Goal: Task Accomplishment & Management: Use online tool/utility

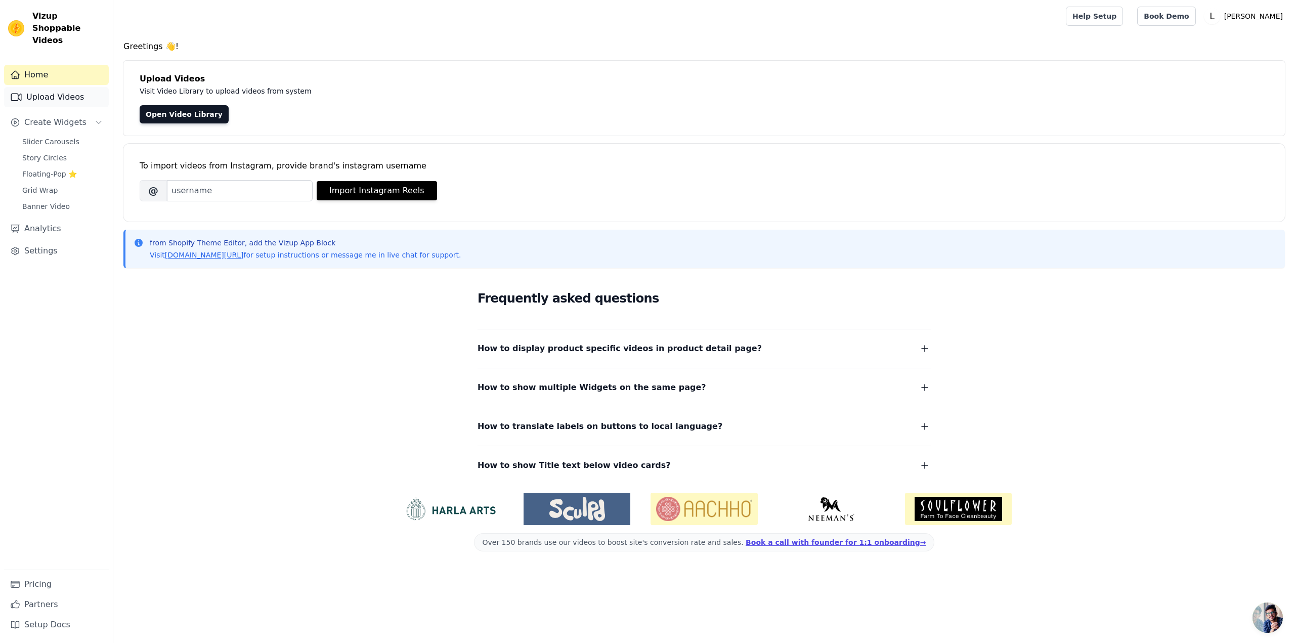
click at [42, 88] on link "Upload Videos" at bounding box center [56, 97] width 105 height 20
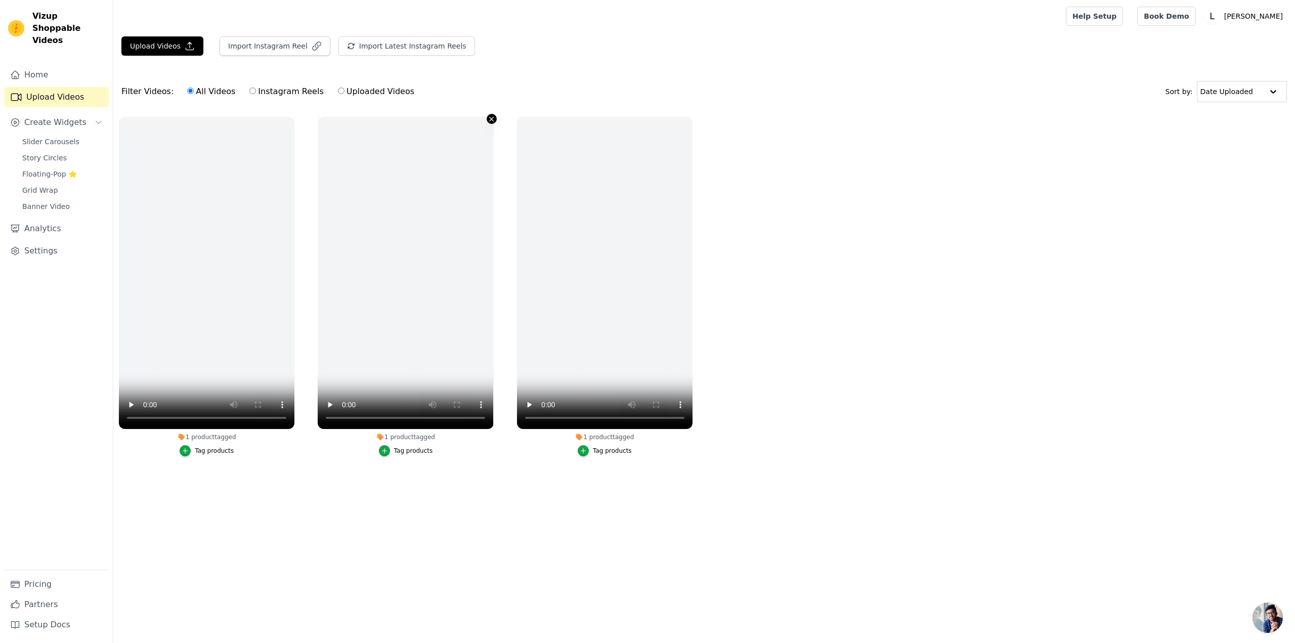
click at [490, 119] on icon "button" at bounding box center [492, 119] width 8 height 8
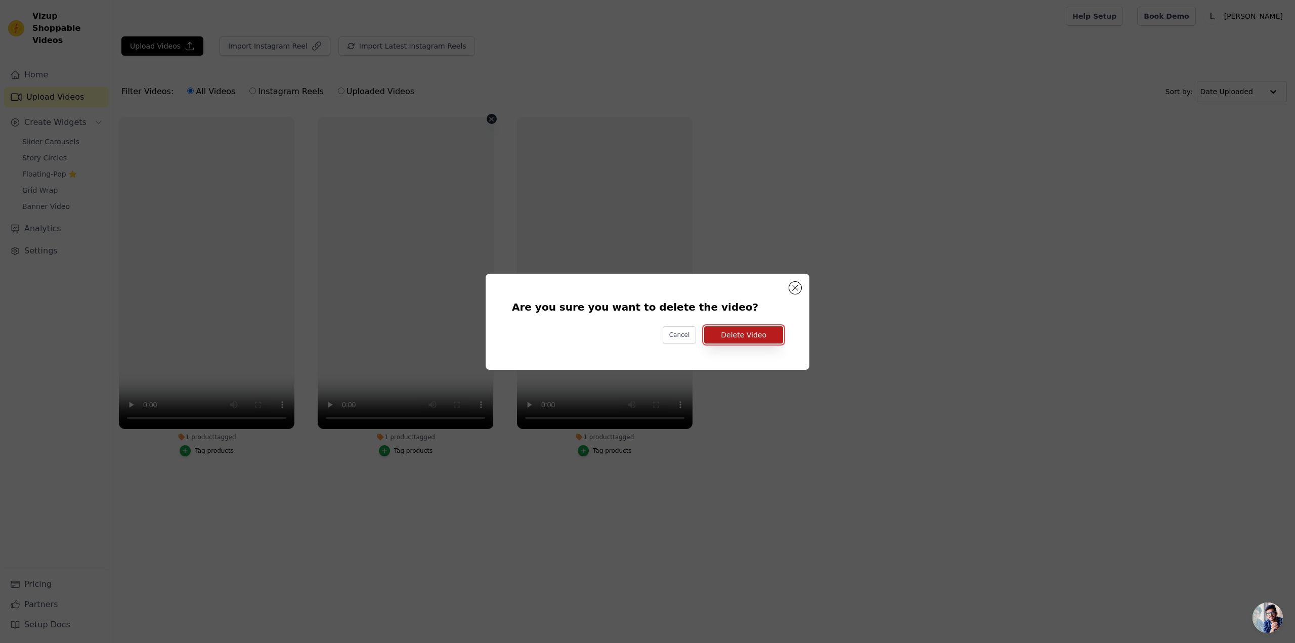
click at [740, 337] on button "Delete Video" at bounding box center [743, 334] width 79 height 17
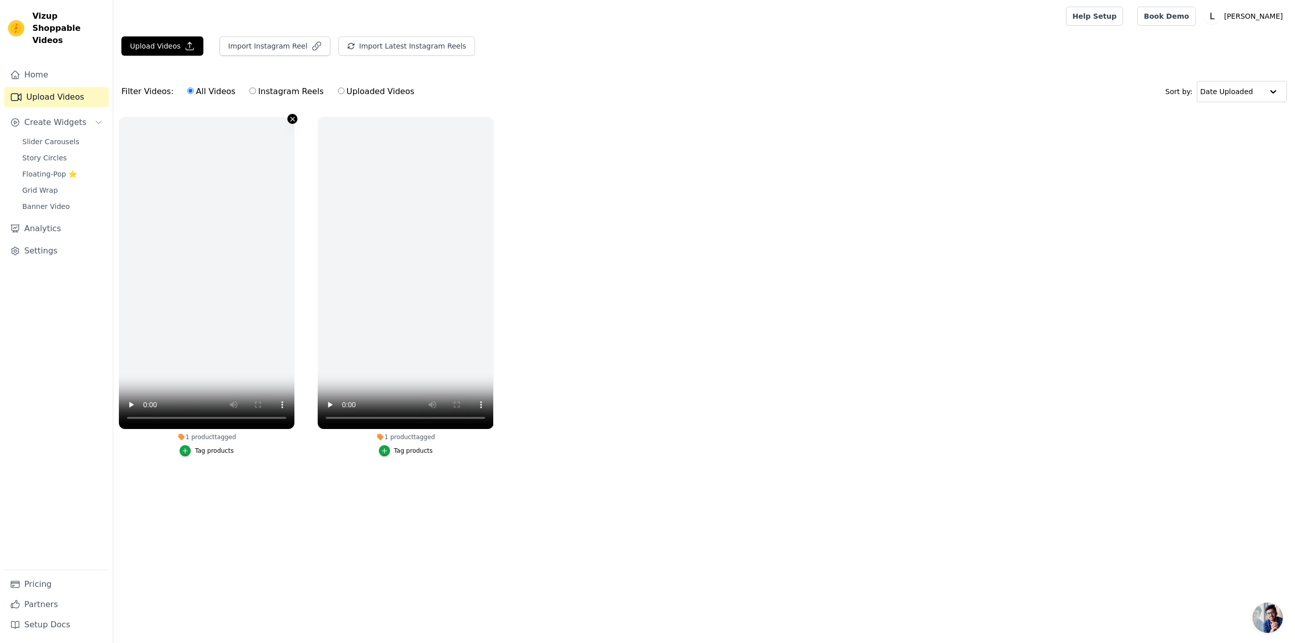
click at [290, 119] on icon "button" at bounding box center [293, 119] width 8 height 8
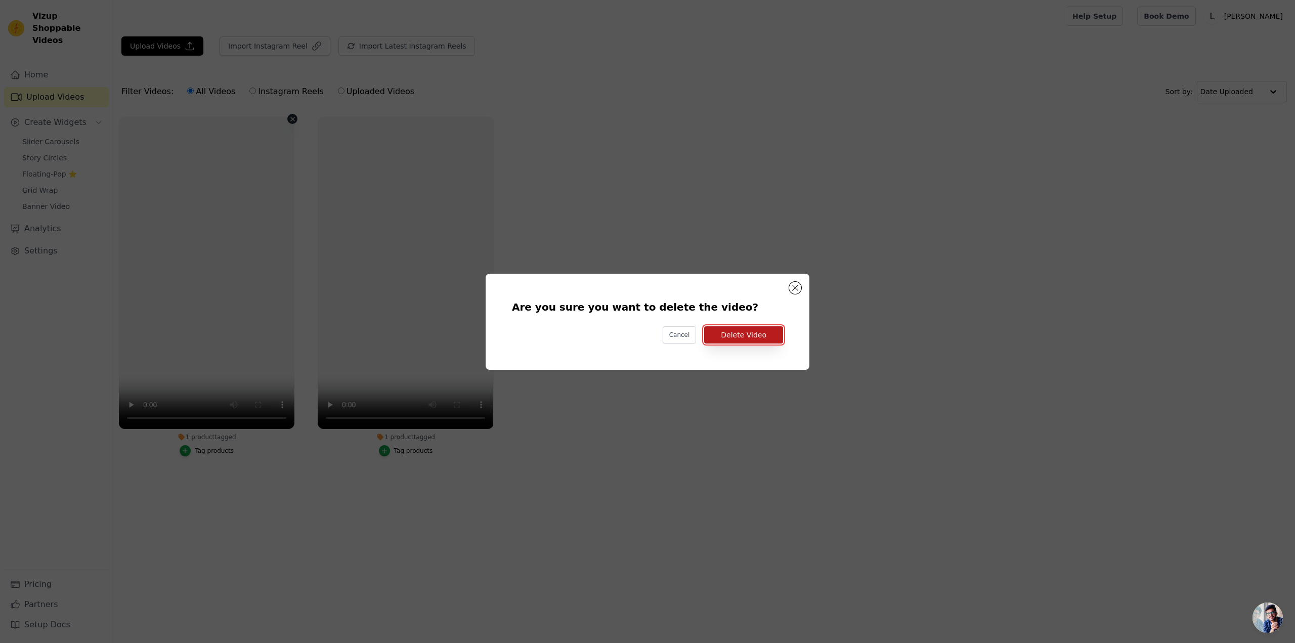
click at [763, 336] on button "Delete Video" at bounding box center [743, 334] width 79 height 17
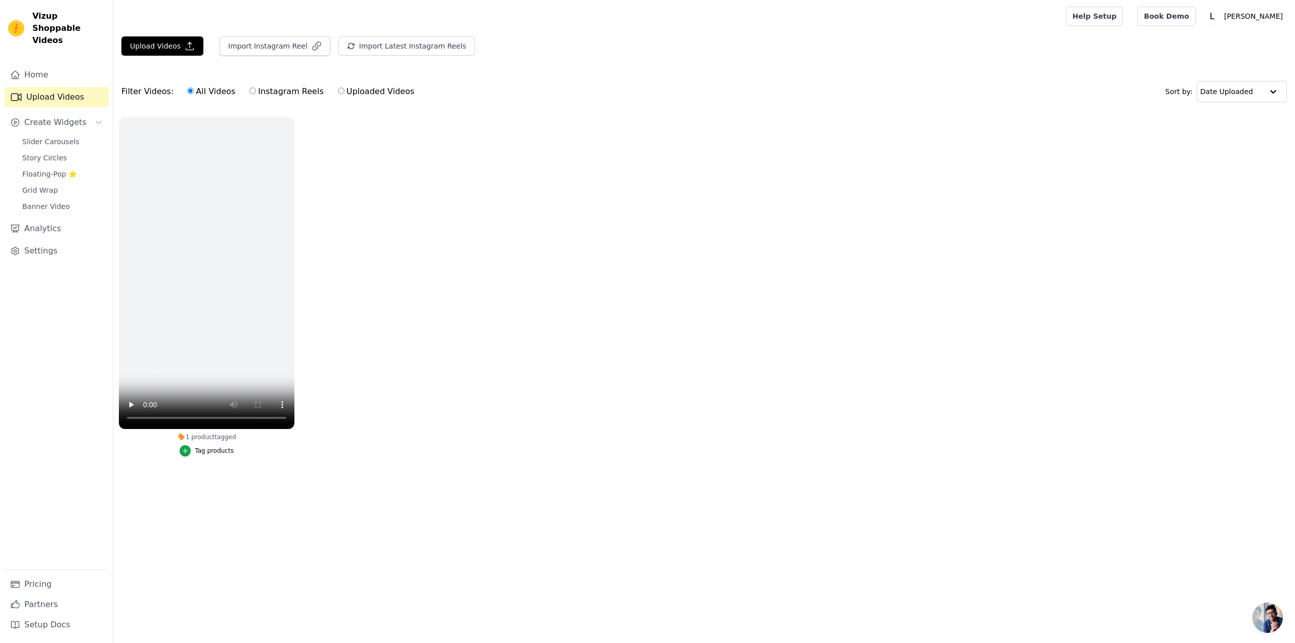
click at [490, 117] on ul "1 product tagged Tag products" at bounding box center [704, 296] width 1182 height 371
click at [293, 120] on icon "button" at bounding box center [293, 119] width 8 height 8
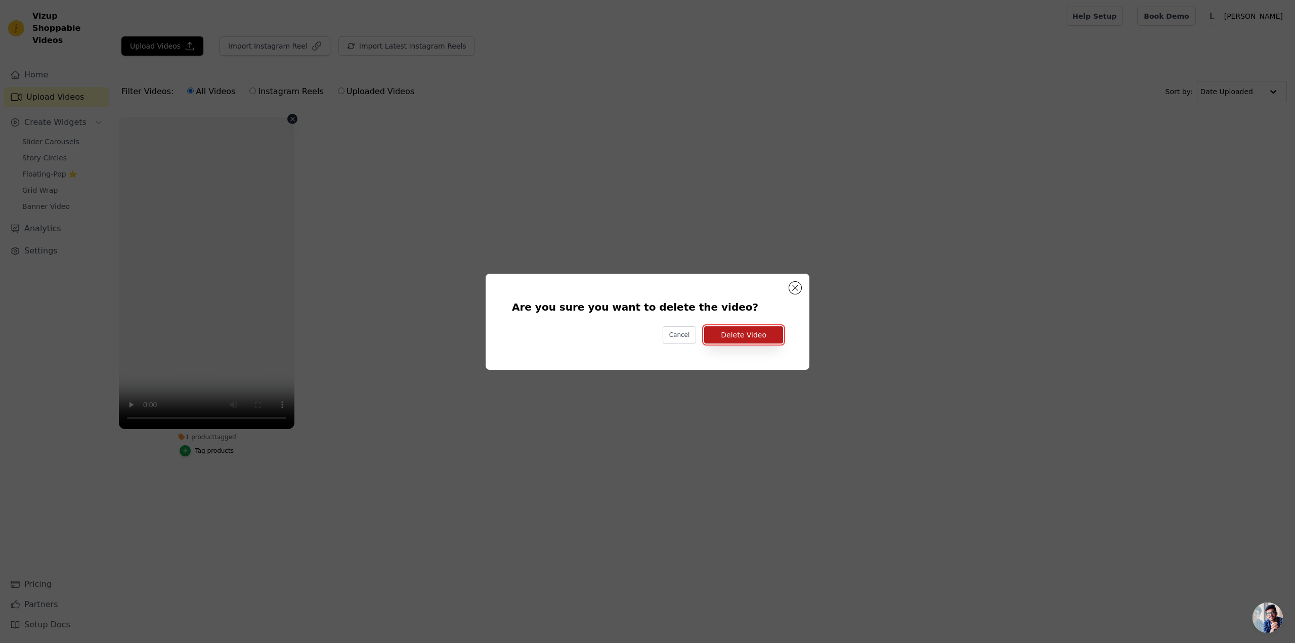
click at [766, 337] on button "Delete Video" at bounding box center [743, 334] width 79 height 17
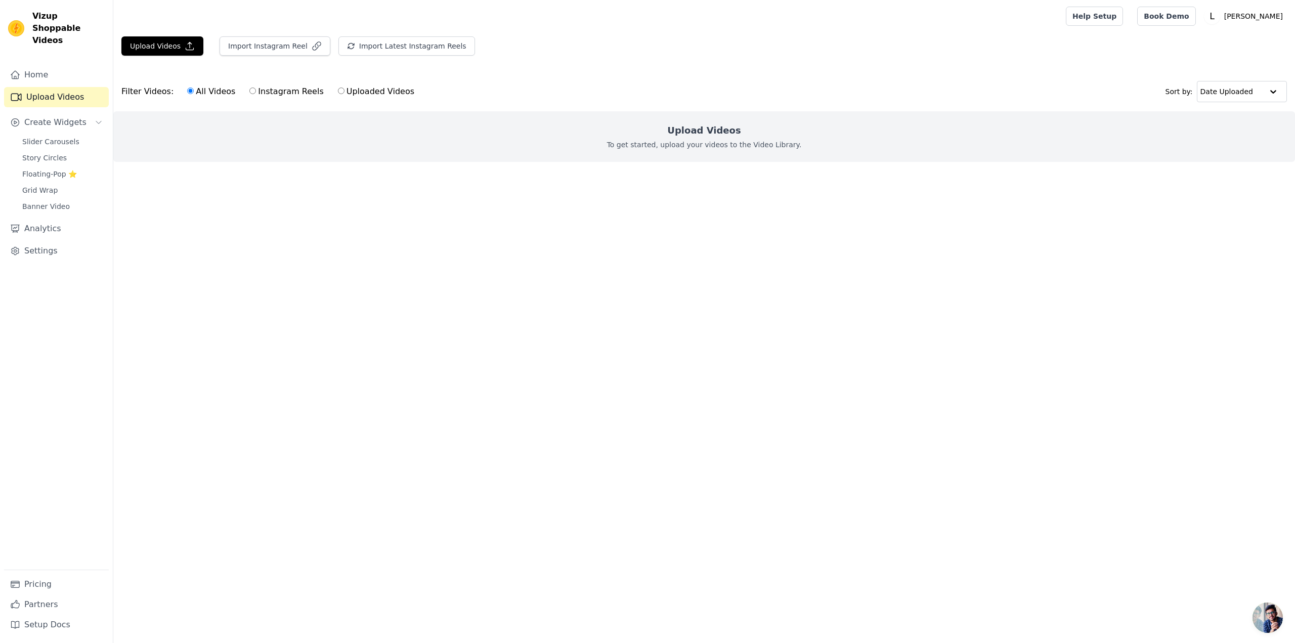
drag, startPoint x: 763, startPoint y: 326, endPoint x: 740, endPoint y: 327, distance: 23.3
click at [754, 202] on html "Vizup Shoppable Videos Home Upload Videos Create Widgets Slider Carousels Story…" at bounding box center [647, 101] width 1295 height 202
click at [176, 45] on button "Upload Videos" at bounding box center [162, 45] width 82 height 19
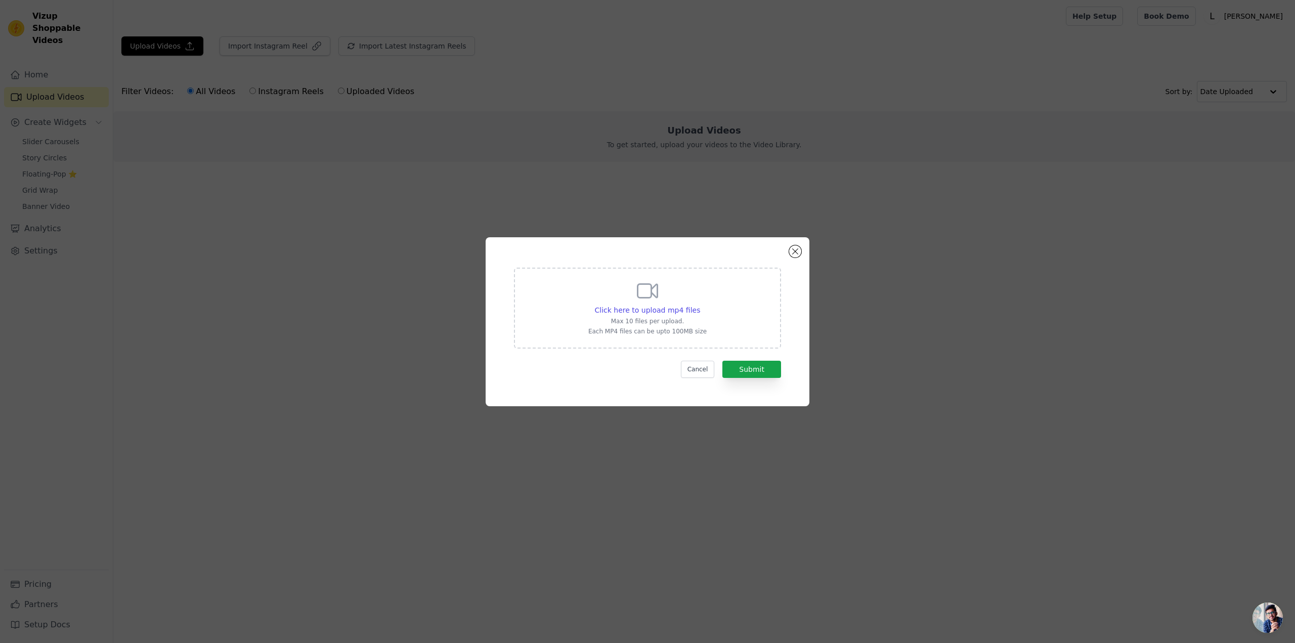
click at [743, 305] on div "Click here to upload mp4 files Max 10 files per upload. Each MP4 files can be u…" at bounding box center [647, 308] width 267 height 81
click at [700, 305] on input "Click here to upload mp4 files Max 10 files per upload. Each MP4 files can be u…" at bounding box center [700, 305] width 1 height 1
type input "C:\fakepath\WhatsApp Video 2025-08-15 at 10.31.36.mp4"
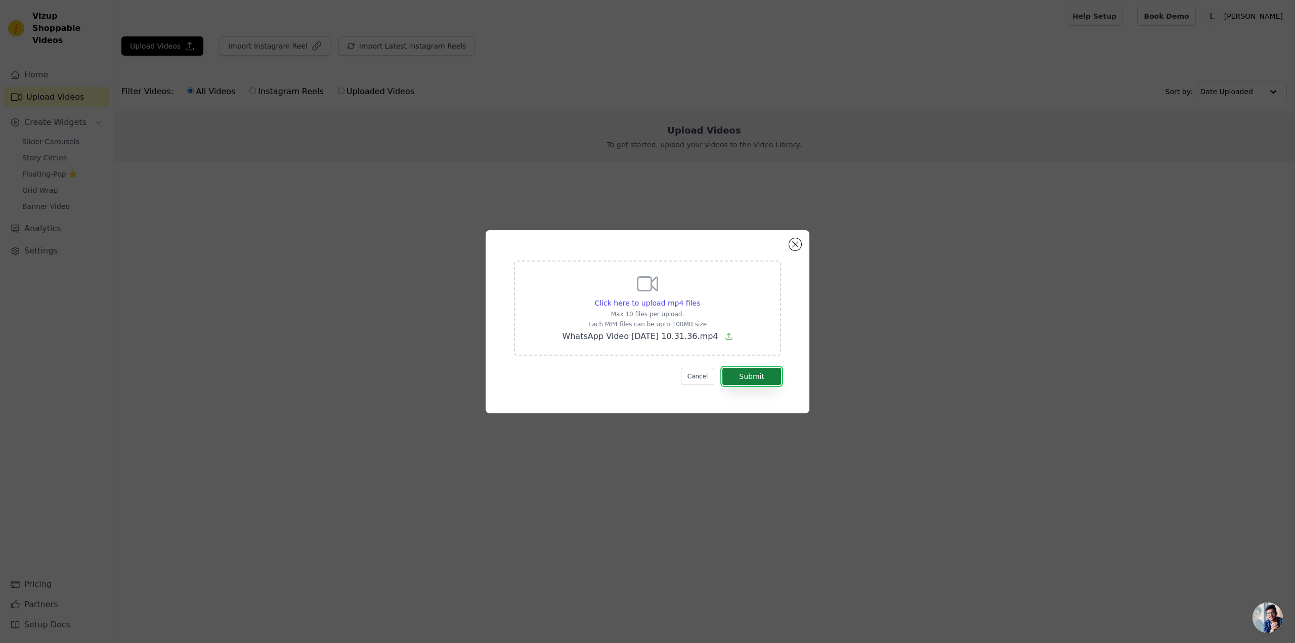
click at [764, 379] on button "Submit" at bounding box center [751, 376] width 59 height 17
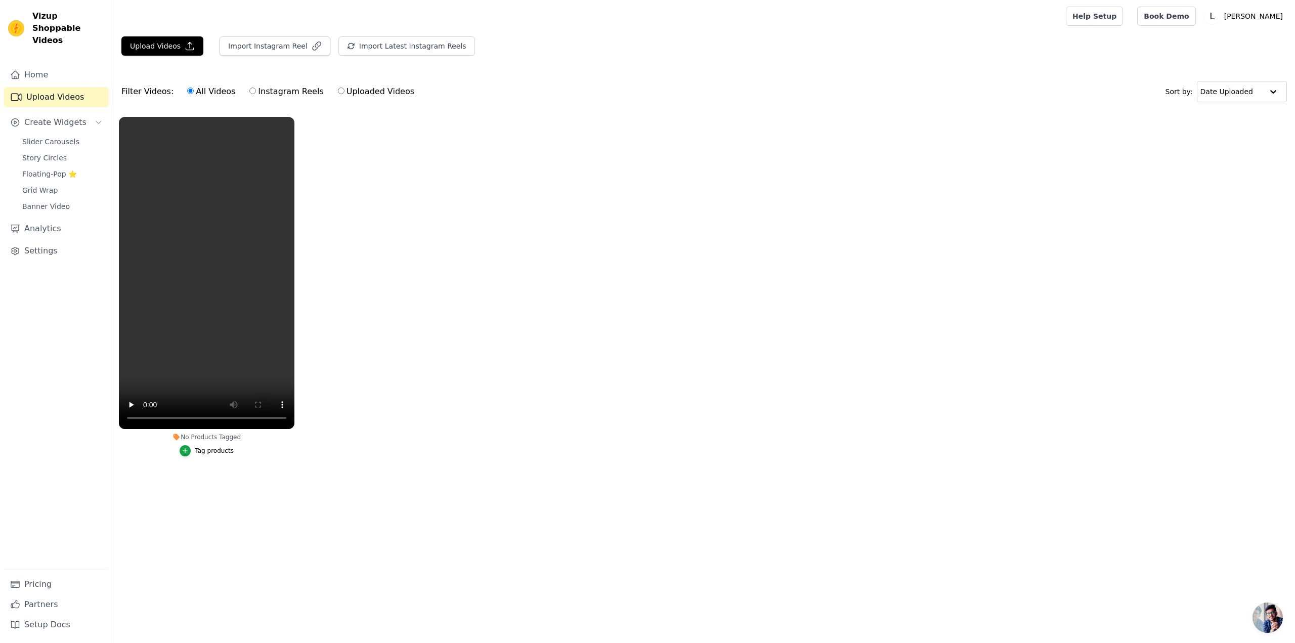
click at [347, 258] on ul "No Products Tagged Tag products" at bounding box center [704, 296] width 1182 height 371
click at [208, 450] on div "Tag products" at bounding box center [214, 451] width 39 height 8
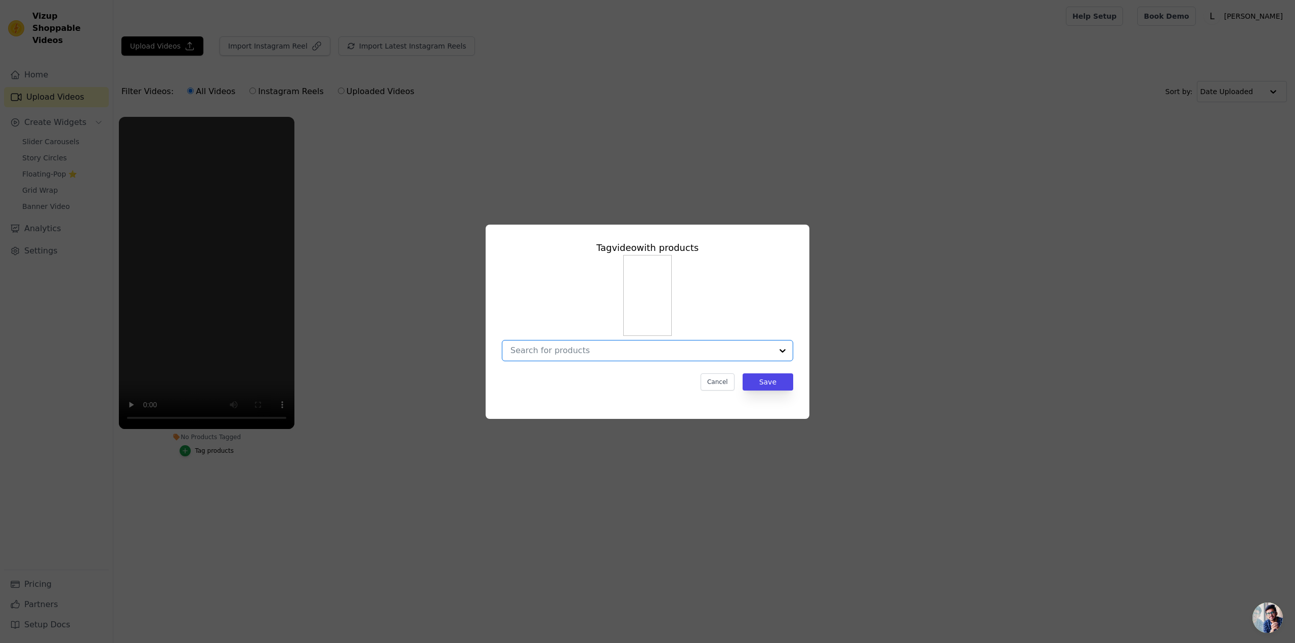
click at [648, 353] on input "No Products Tagged Tag video with products Option undefined, selected. Select i…" at bounding box center [641, 350] width 262 height 10
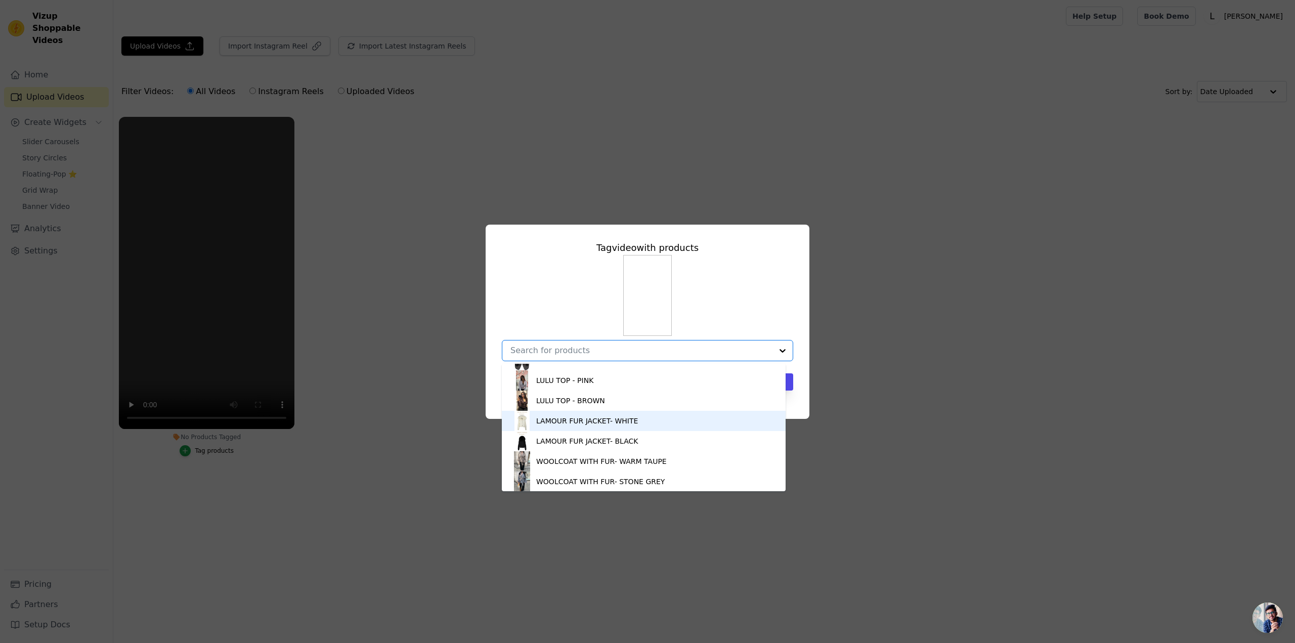
scroll to position [358, 0]
click at [602, 426] on div "LAMOUR FUR JACKET- WHITE" at bounding box center [644, 420] width 264 height 20
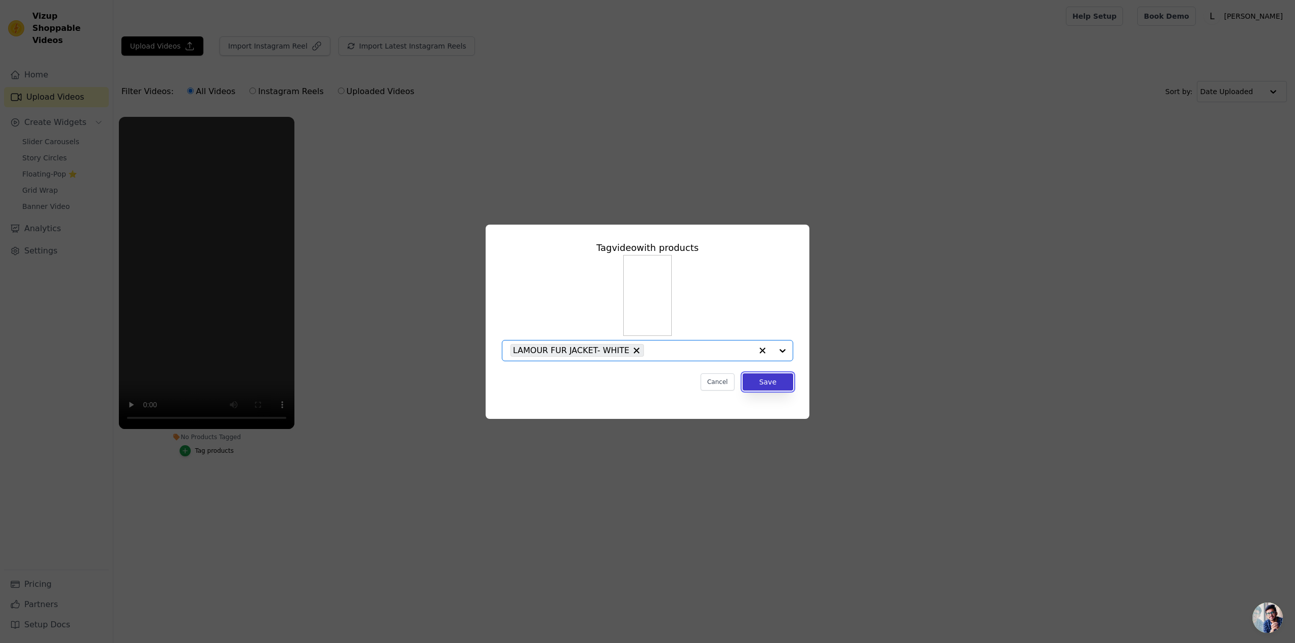
click at [774, 382] on button "Save" at bounding box center [768, 381] width 51 height 17
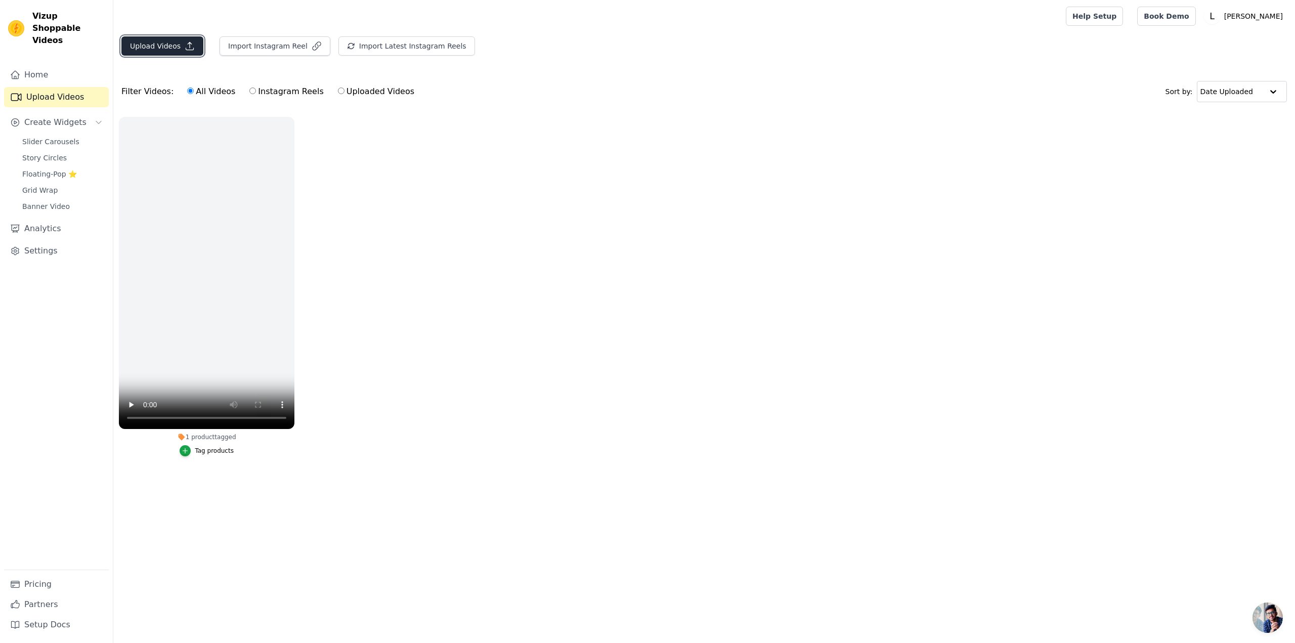
click at [137, 48] on button "Upload Videos" at bounding box center [162, 45] width 82 height 19
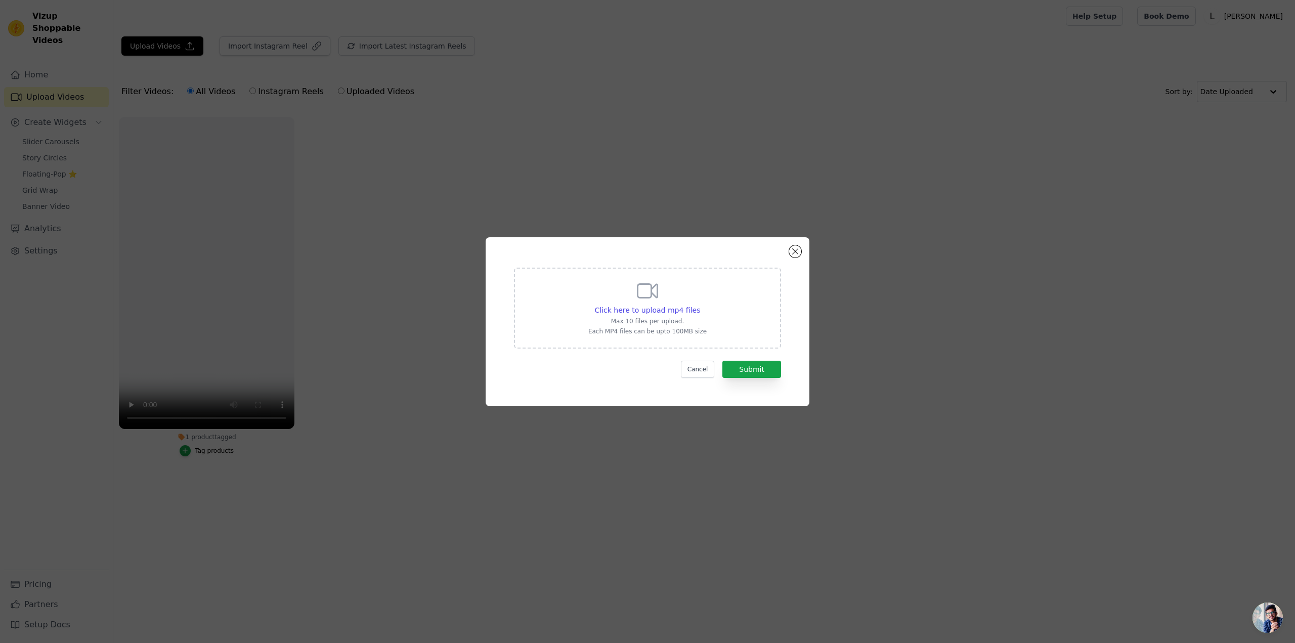
click at [615, 270] on div "Click here to upload mp4 files Max 10 files per upload. Each MP4 files can be u…" at bounding box center [647, 308] width 267 height 81
click at [700, 305] on input "Click here to upload mp4 files Max 10 files per upload. Each MP4 files can be u…" at bounding box center [700, 305] width 1 height 1
type input "C:\fakepath\WhatsApp Video 2025-08-15 at 10.41.46.mp4"
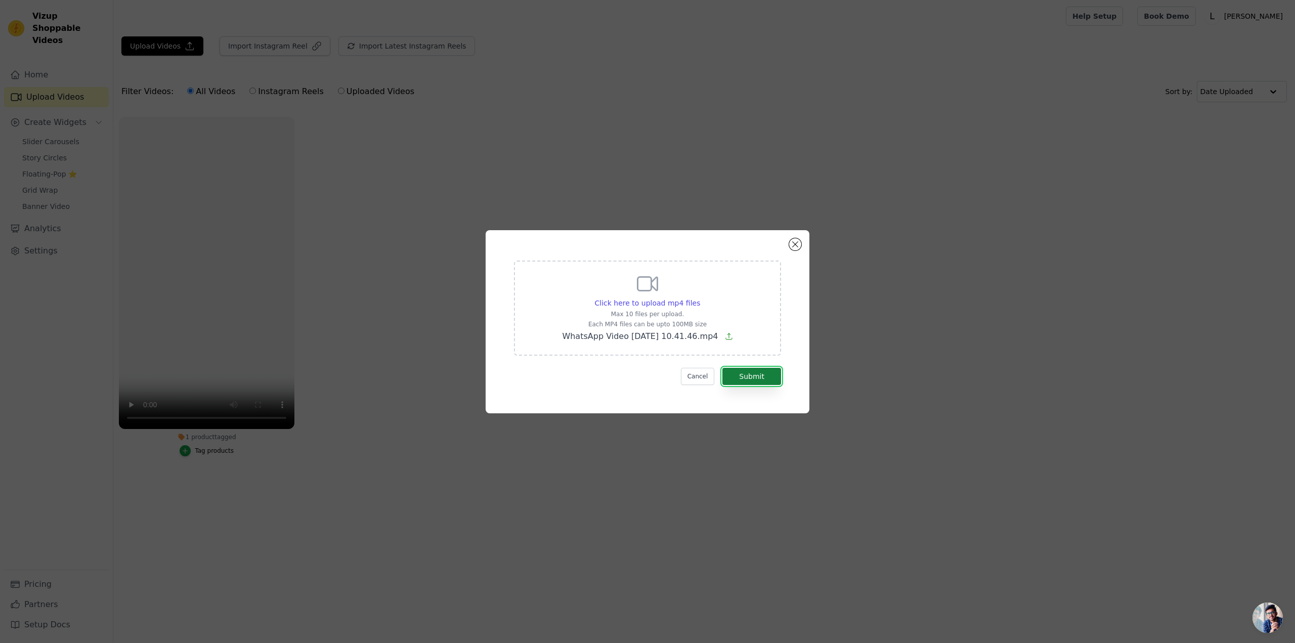
click at [749, 376] on button "Submit" at bounding box center [751, 376] width 59 height 17
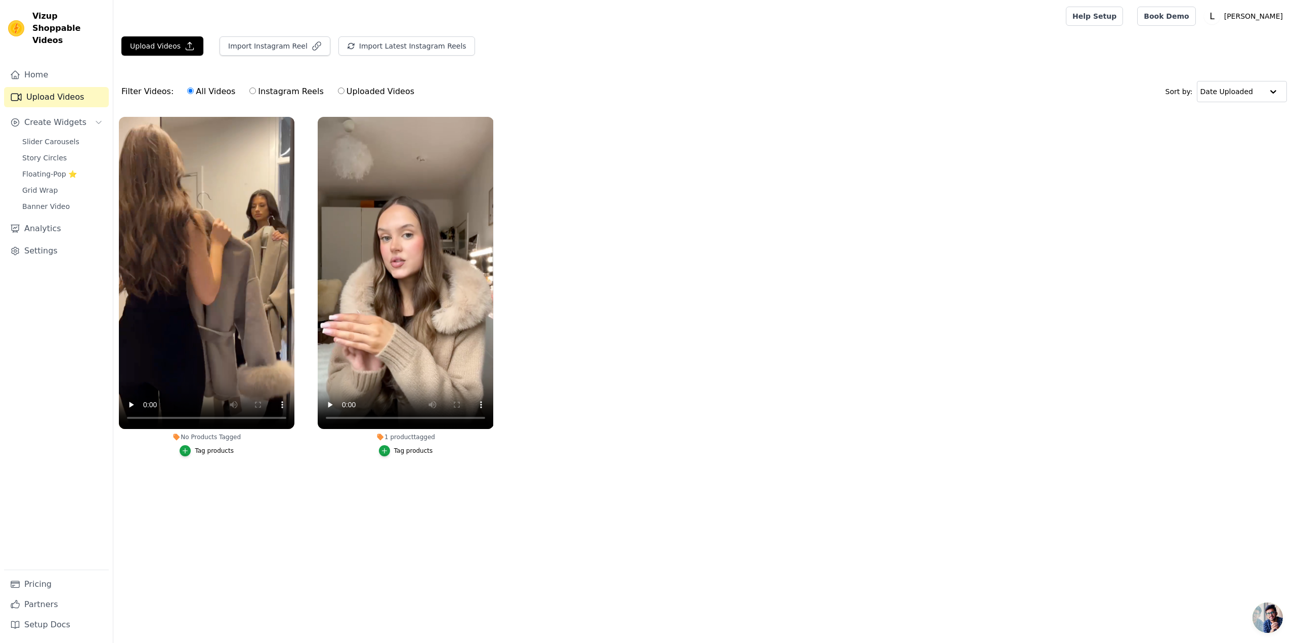
click at [402, 448] on div "Tag products" at bounding box center [413, 451] width 39 height 8
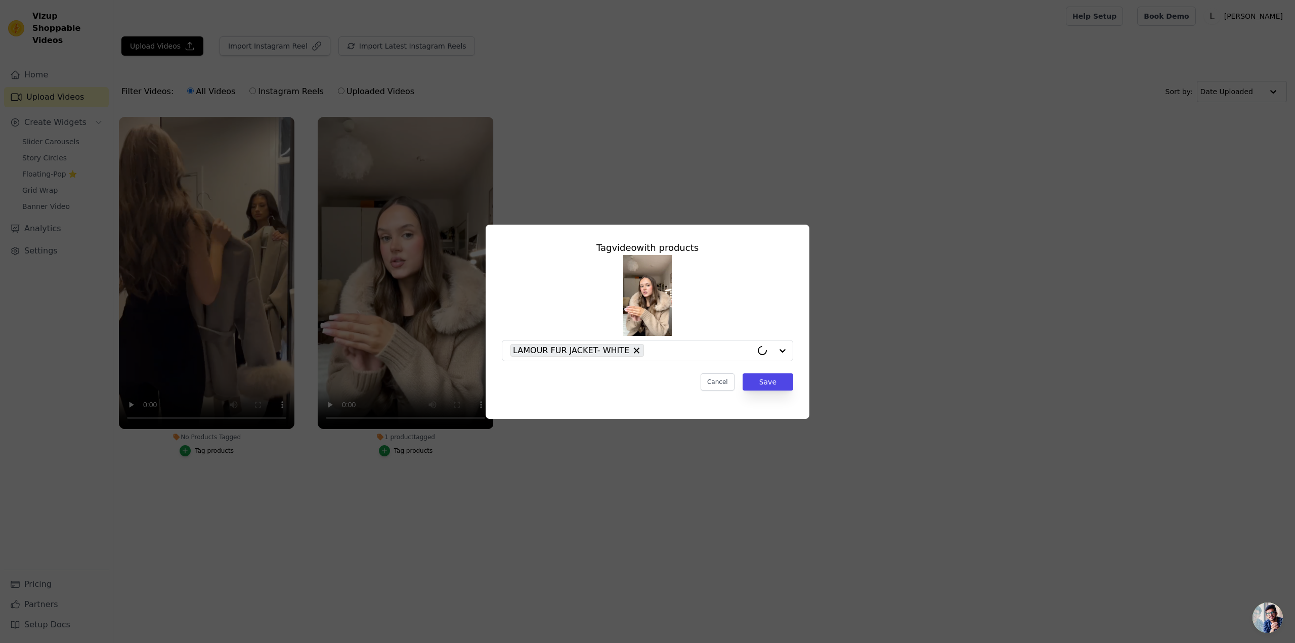
click at [316, 481] on div "Tag video with products LAMOUR FUR JACKET- WHITE Cancel Save" at bounding box center [647, 321] width 1295 height 643
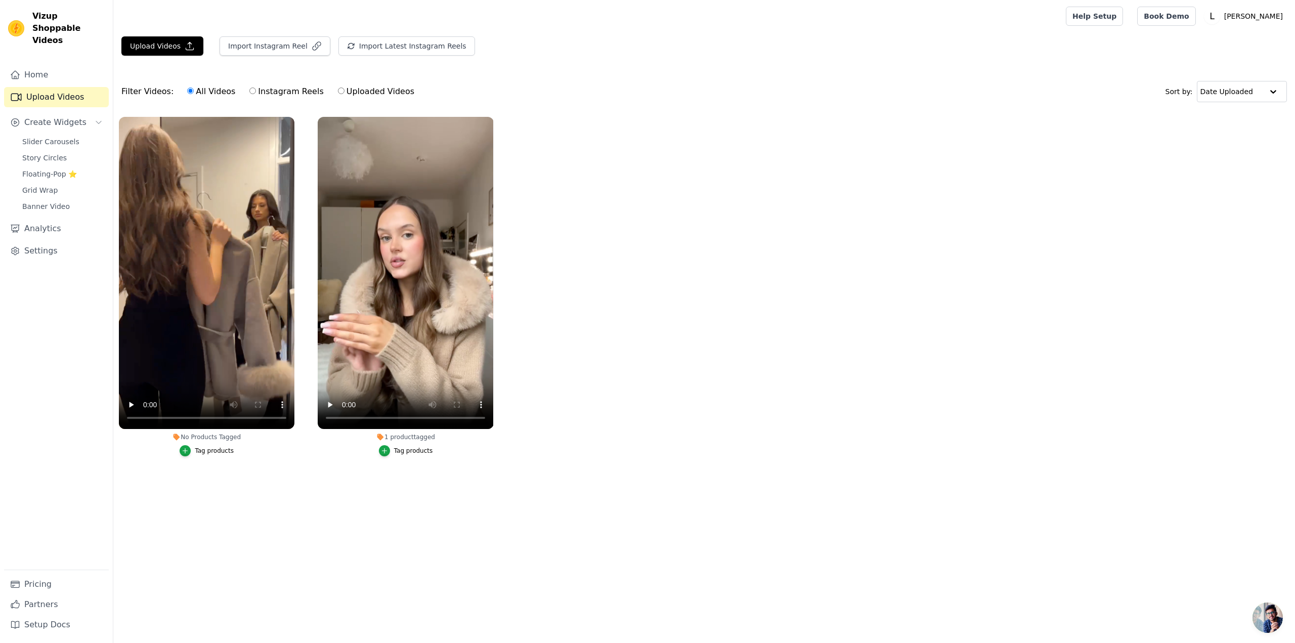
click at [225, 452] on div "Tag products" at bounding box center [214, 451] width 39 height 8
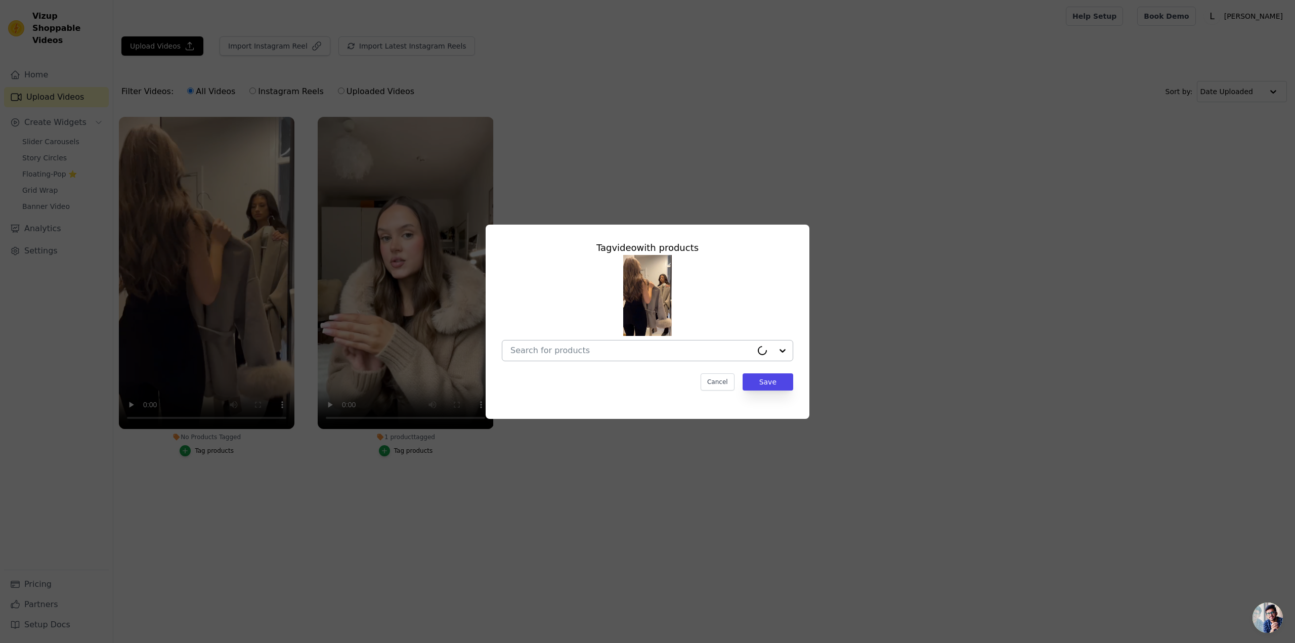
click at [662, 358] on div at bounding box center [631, 350] width 242 height 20
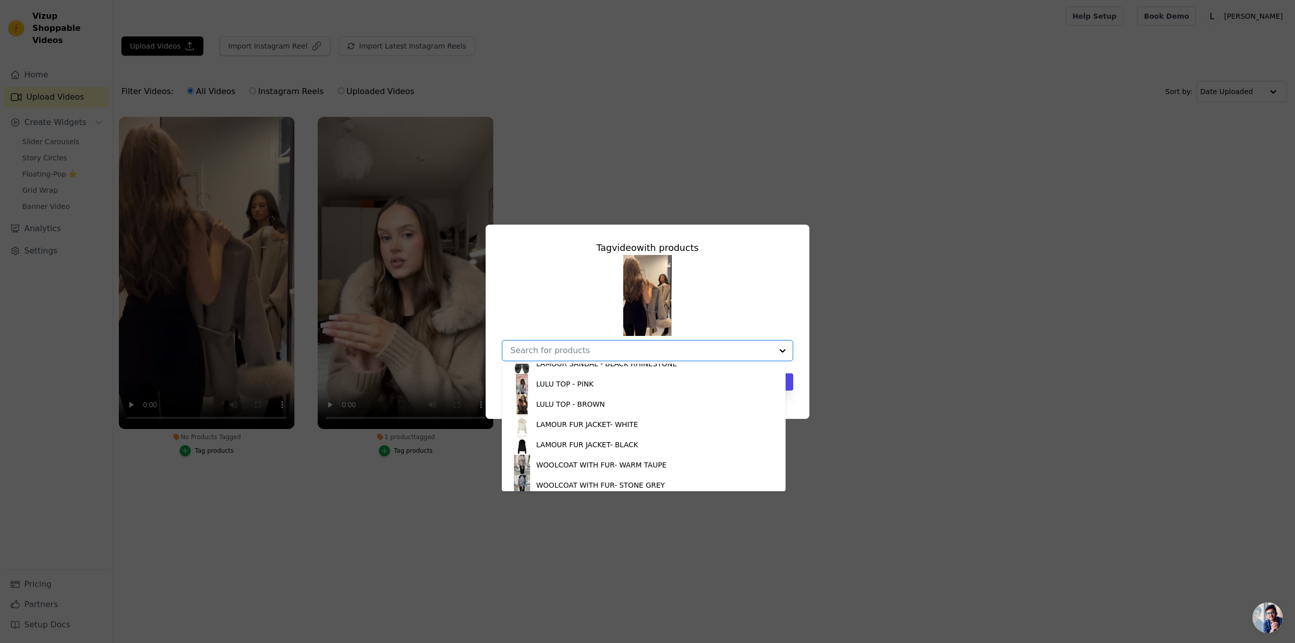
scroll to position [358, 0]
click at [590, 457] on div "WOOLCOAT WITH FUR- WARM TAUPE" at bounding box center [601, 461] width 131 height 10
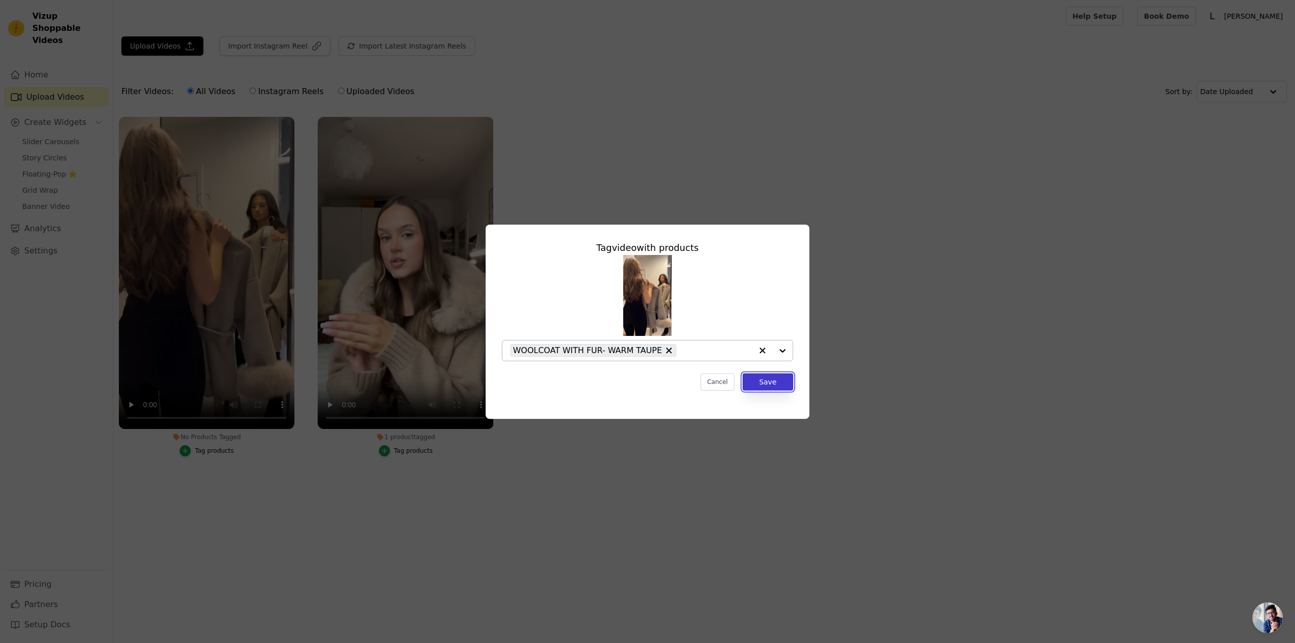
click at [786, 383] on button "Save" at bounding box center [768, 381] width 51 height 17
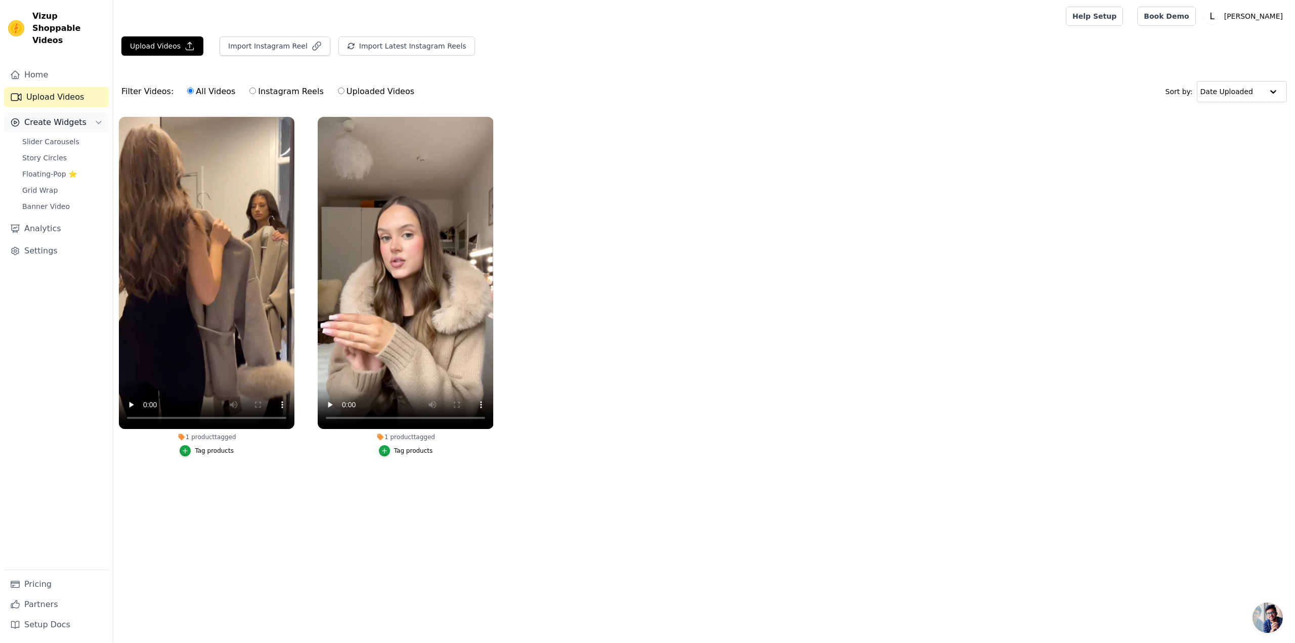
click at [52, 116] on span "Create Widgets" at bounding box center [55, 122] width 62 height 12
click at [52, 135] on link "Slider Carousels" at bounding box center [62, 142] width 93 height 14
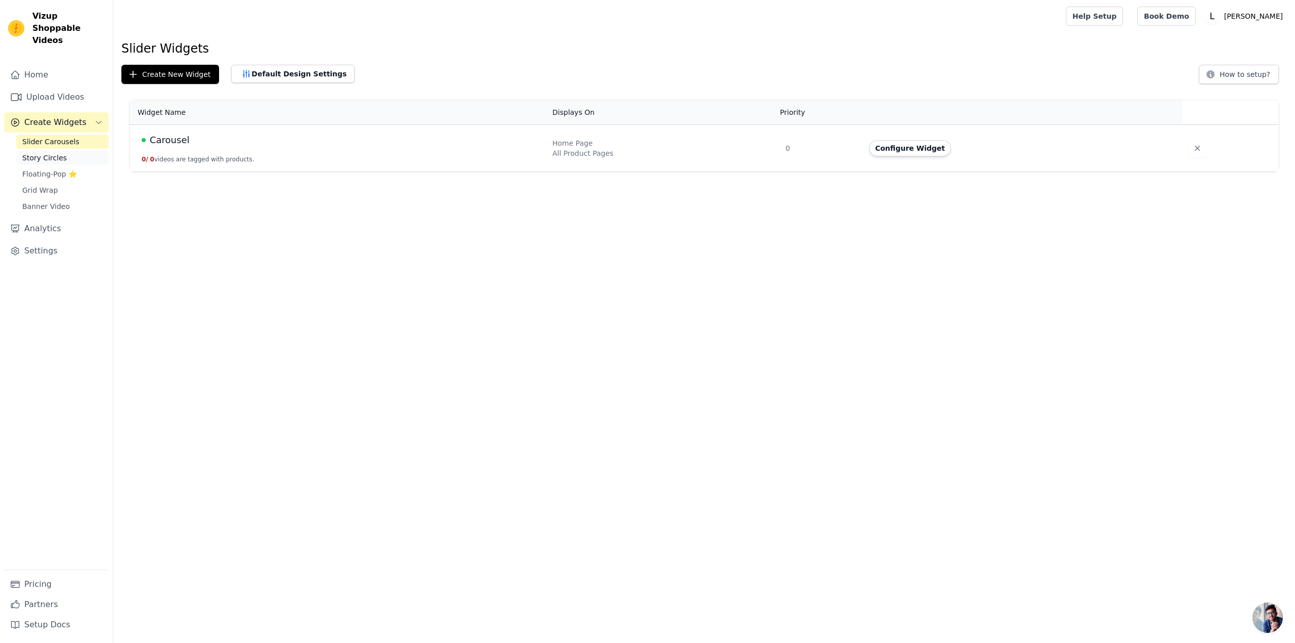
click at [50, 152] on link "Story Circles" at bounding box center [62, 158] width 93 height 14
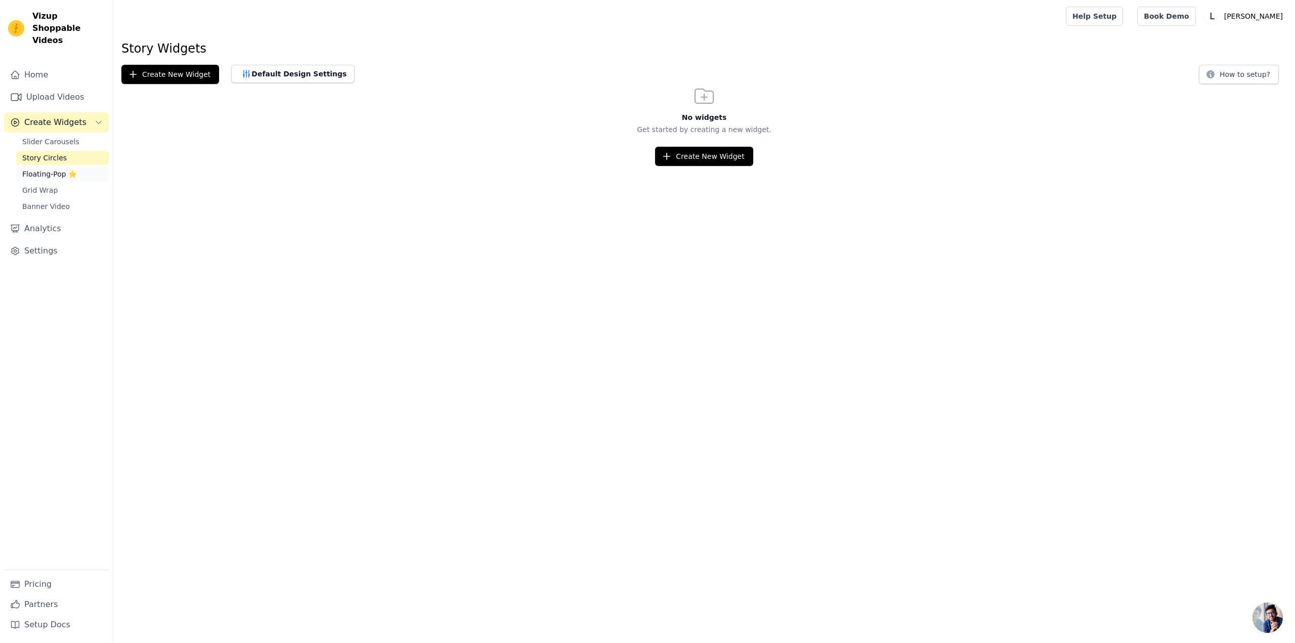
click at [59, 169] on span "Floating-Pop ⭐" at bounding box center [49, 174] width 55 height 10
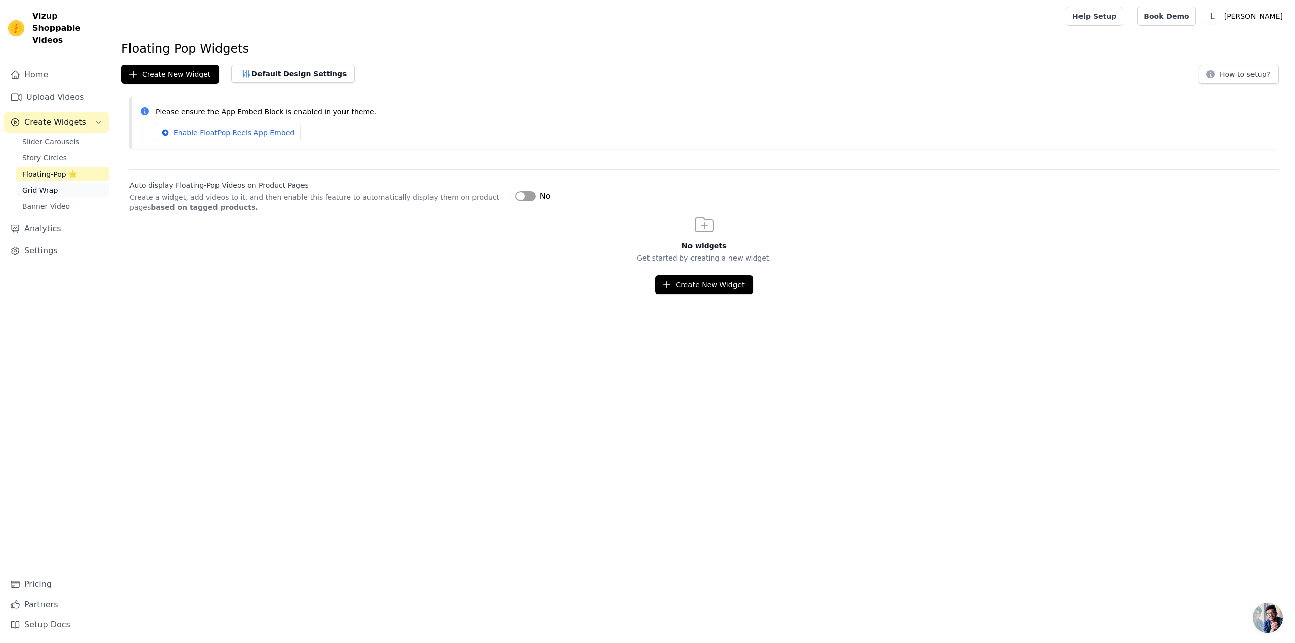
click at [54, 185] on span "Grid Wrap" at bounding box center [39, 190] width 35 height 10
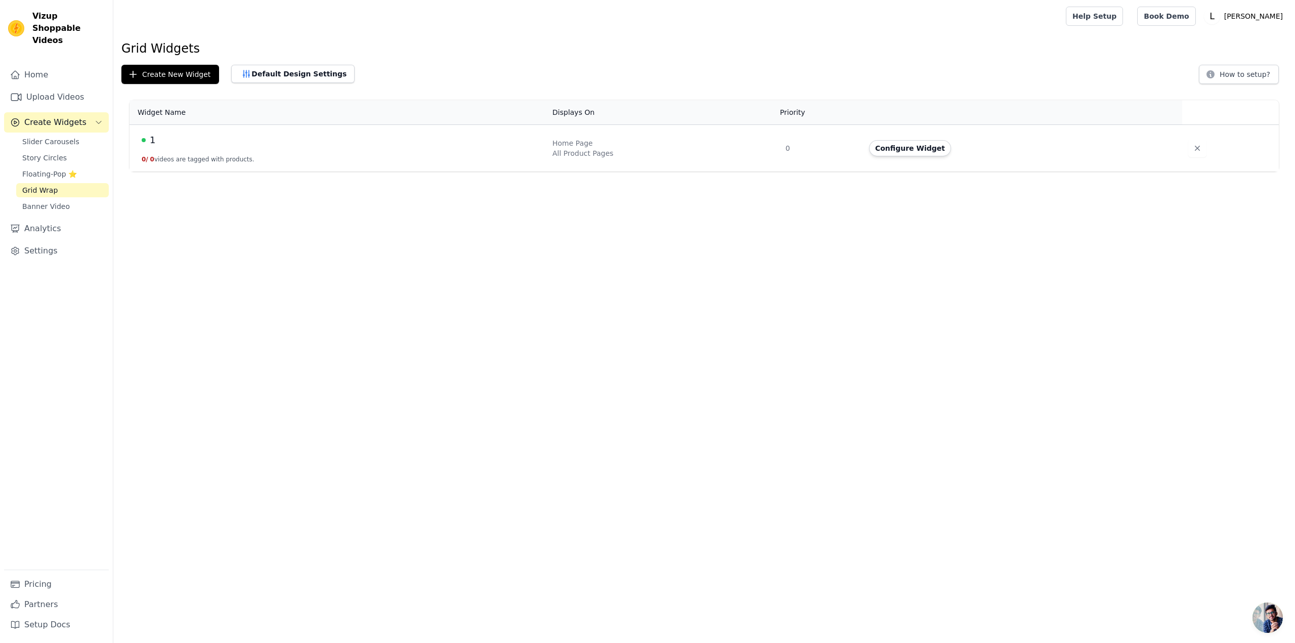
click at [265, 172] on div "Widget Name Displays On Priority Actions 1 0 / 0 videos are tagged with product…" at bounding box center [704, 135] width 1182 height 79
click at [273, 148] on td "1 0 / 0 videos are tagged with products." at bounding box center [337, 148] width 417 height 47
click at [931, 147] on button "Configure Widget" at bounding box center [910, 148] width 82 height 16
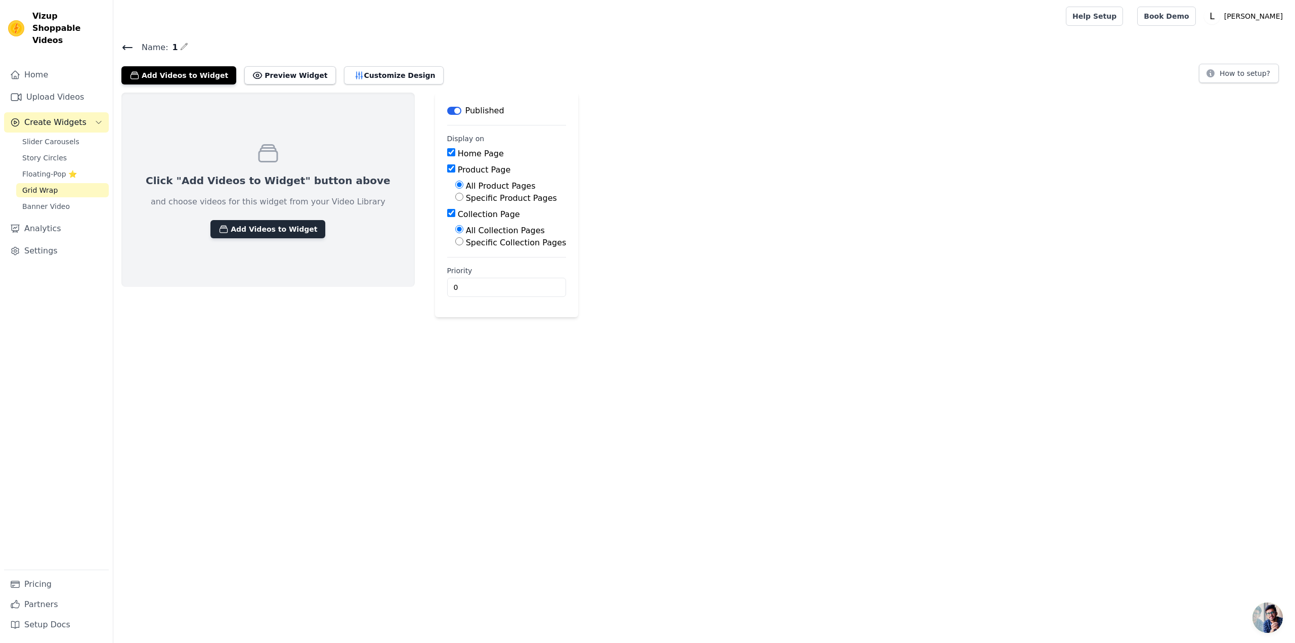
click at [278, 232] on button "Add Videos to Widget" at bounding box center [267, 229] width 115 height 18
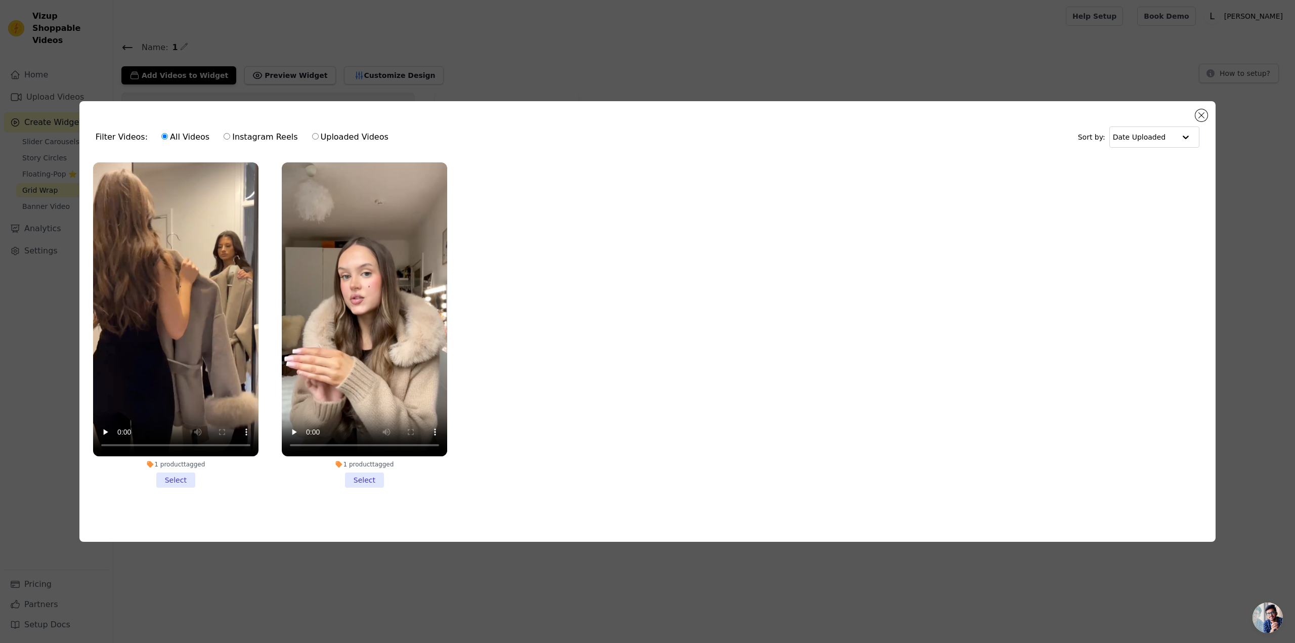
click at [170, 480] on li "1 product tagged Select" at bounding box center [175, 324] width 165 height 325
click at [0, 0] on input "1 product tagged Select" at bounding box center [0, 0] width 0 height 0
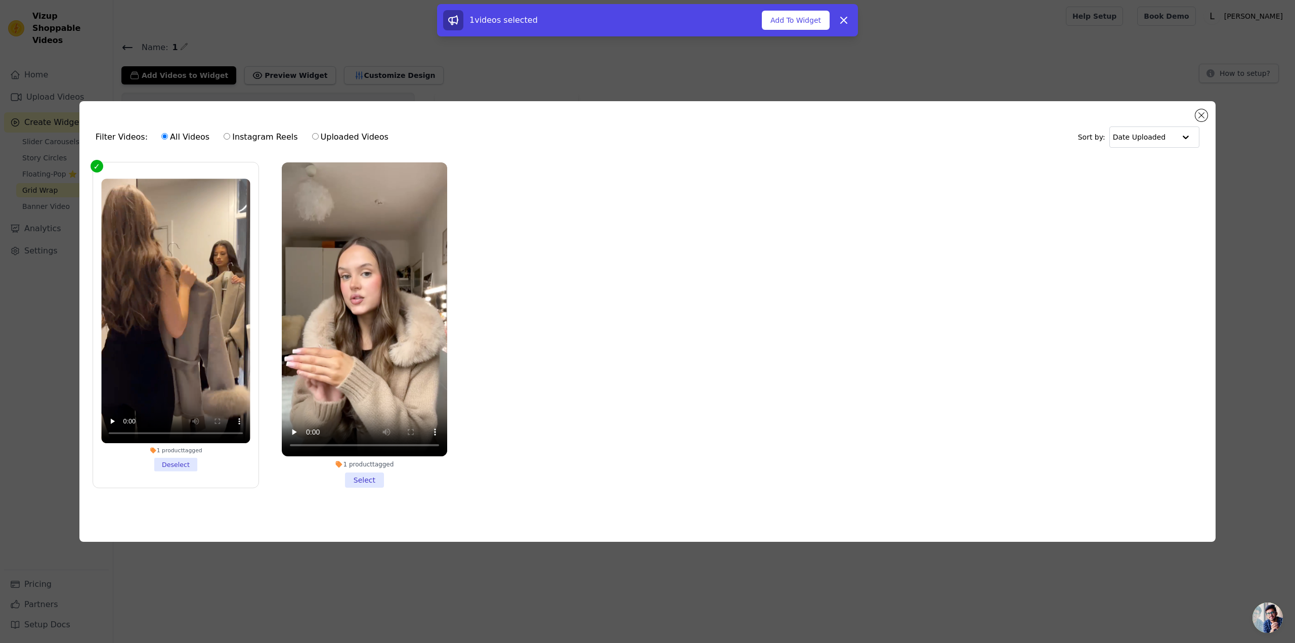
click at [351, 479] on li "1 product tagged Select" at bounding box center [364, 324] width 165 height 325
click at [0, 0] on input "1 product tagged Select" at bounding box center [0, 0] width 0 height 0
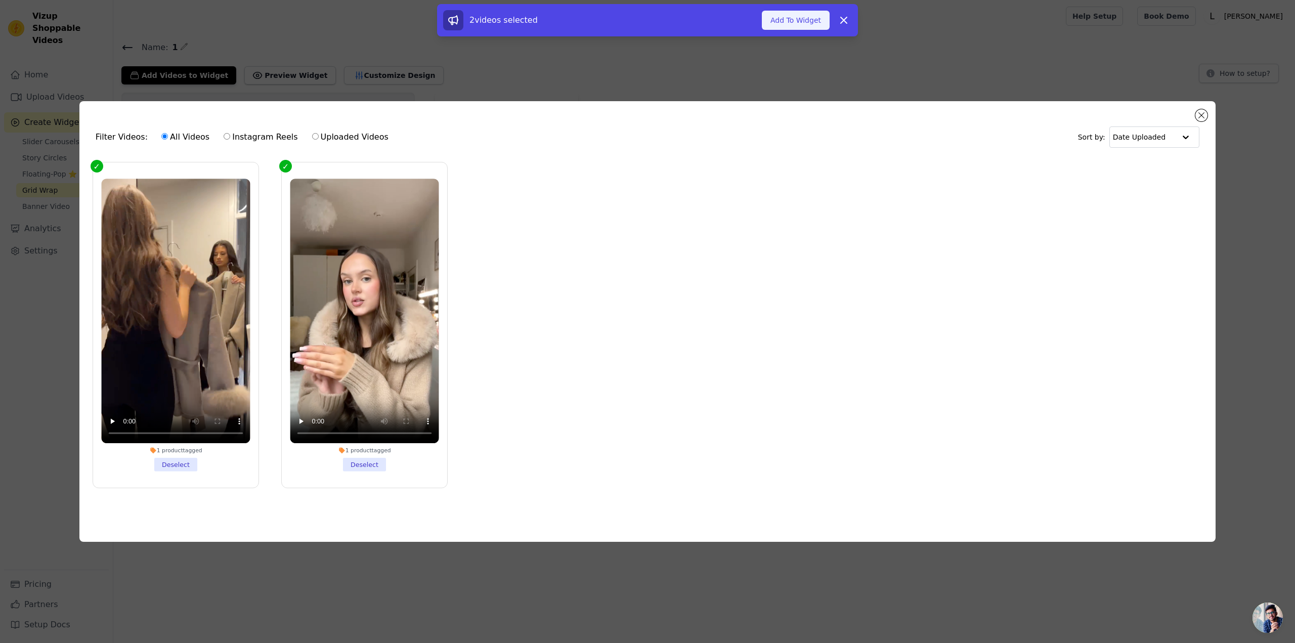
click at [807, 21] on button "Add To Widget" at bounding box center [796, 20] width 68 height 19
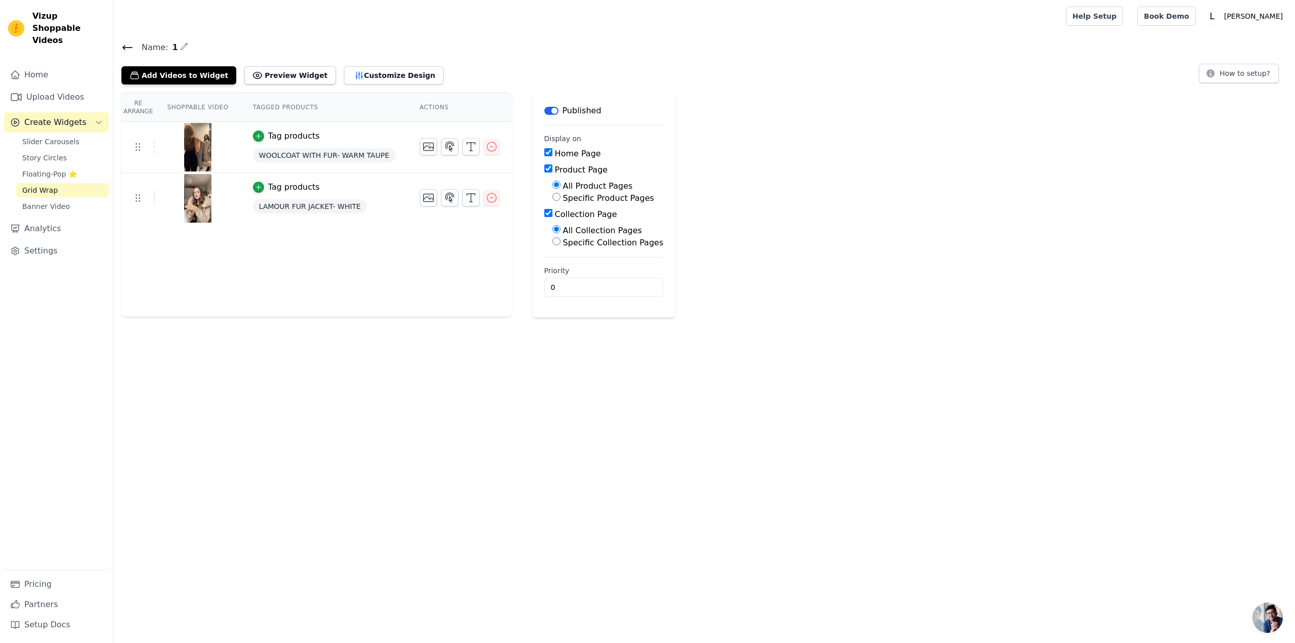
click at [370, 65] on div "Add Videos to Widget Preview Widget Customize Design" at bounding box center [286, 73] width 330 height 22
click at [370, 77] on button "Customize Design" at bounding box center [394, 75] width 100 height 18
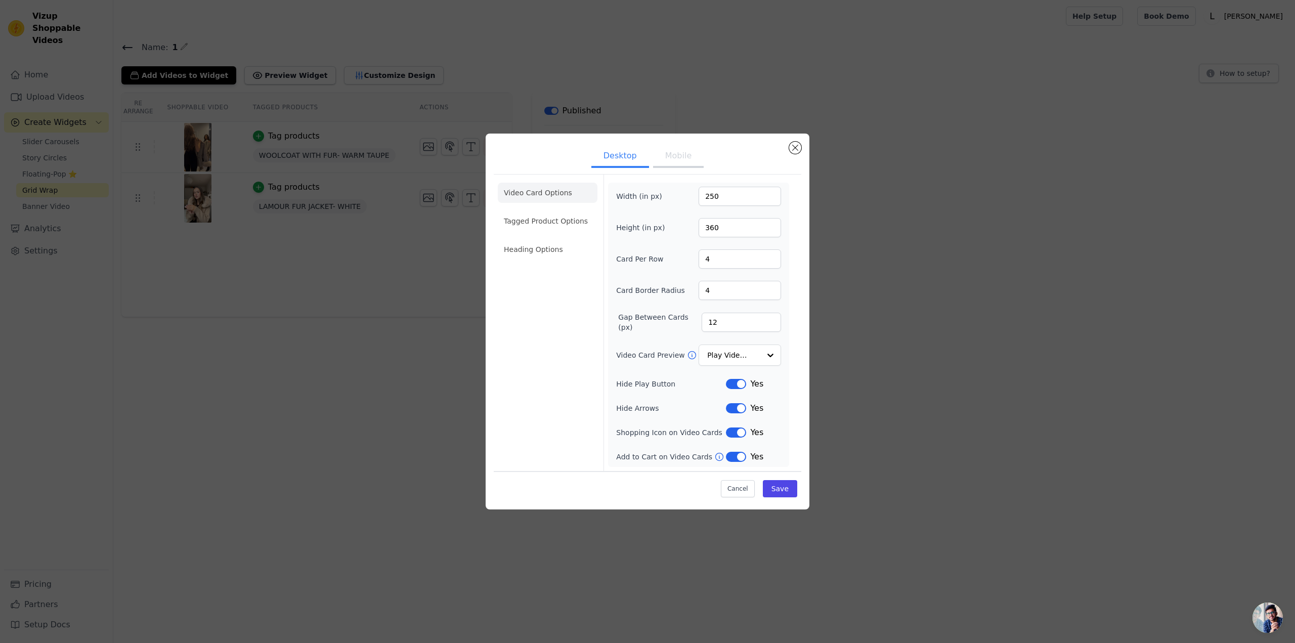
click at [690, 160] on button "Mobile" at bounding box center [678, 157] width 51 height 22
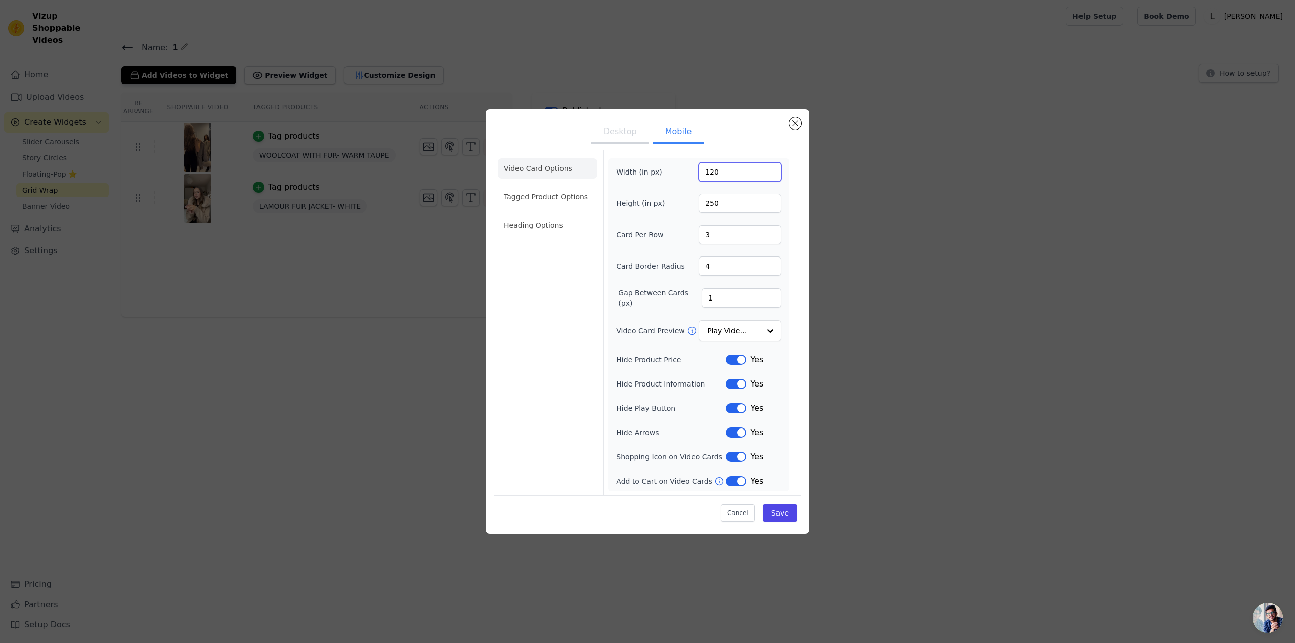
drag, startPoint x: 727, startPoint y: 179, endPoint x: 702, endPoint y: 179, distance: 24.8
click at [702, 179] on input "120" at bounding box center [740, 171] width 82 height 19
click at [712, 170] on input "120" at bounding box center [740, 171] width 82 height 19
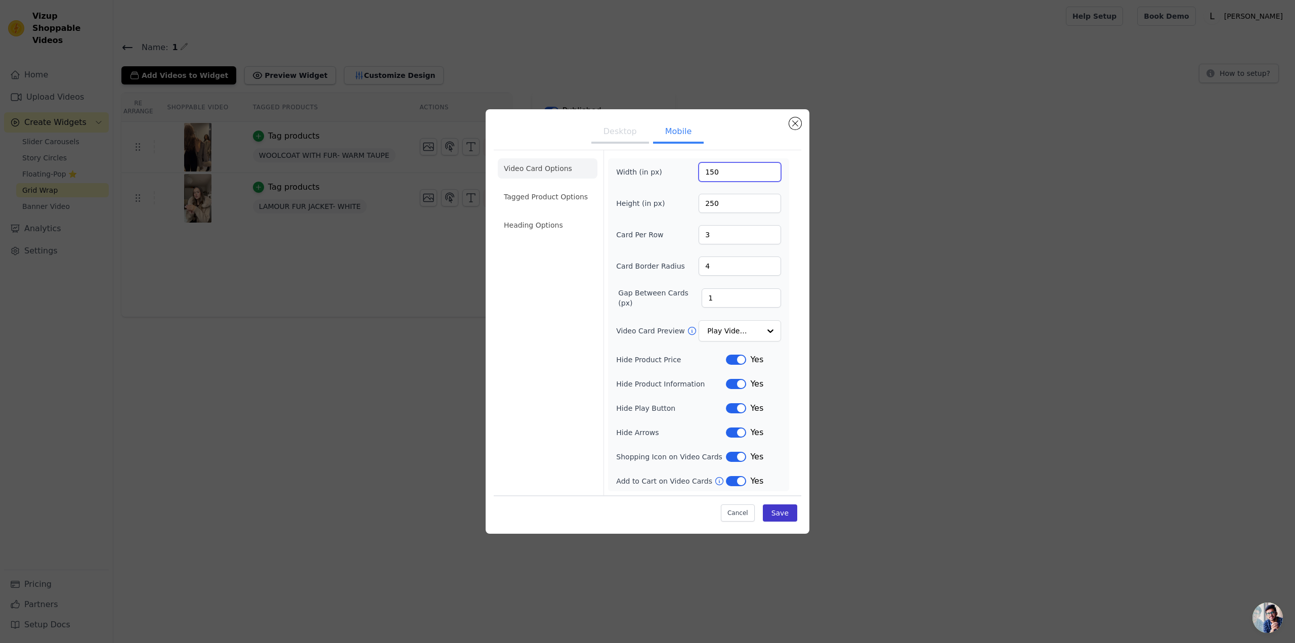
type input "150"
click at [788, 514] on button "Save" at bounding box center [780, 512] width 34 height 17
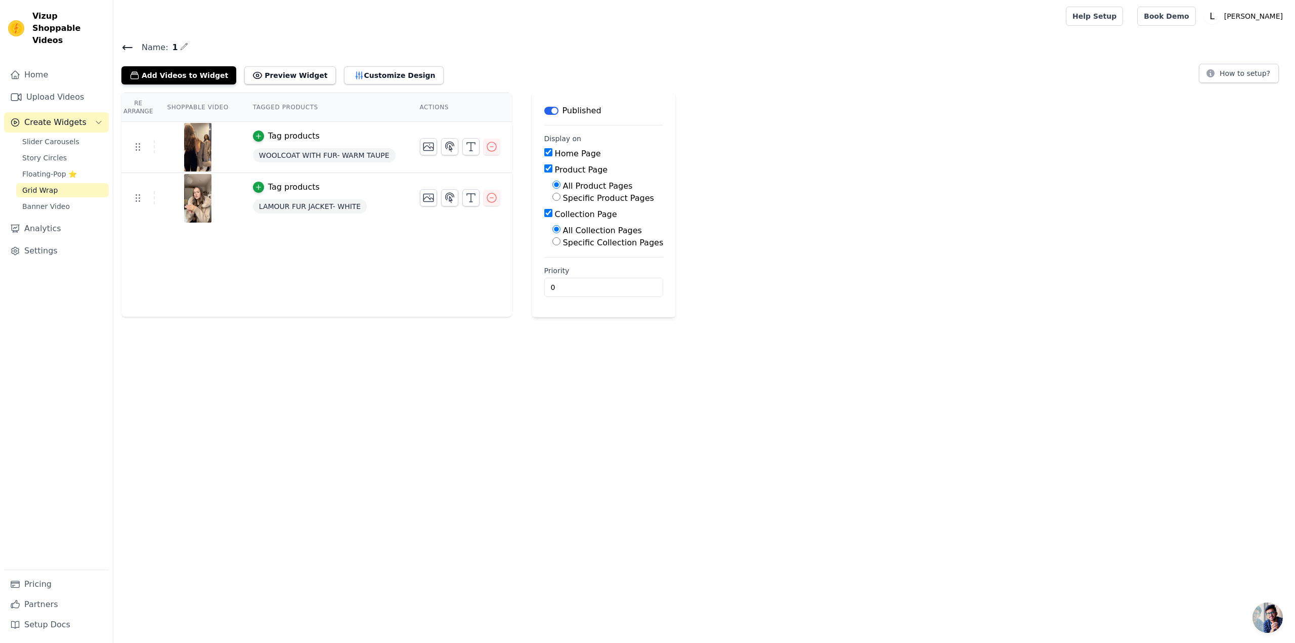
click at [355, 64] on div "Add Videos to Widget Preview Widget Customize Design" at bounding box center [286, 73] width 330 height 22
click at [348, 67] on button "Customize Design" at bounding box center [394, 75] width 100 height 18
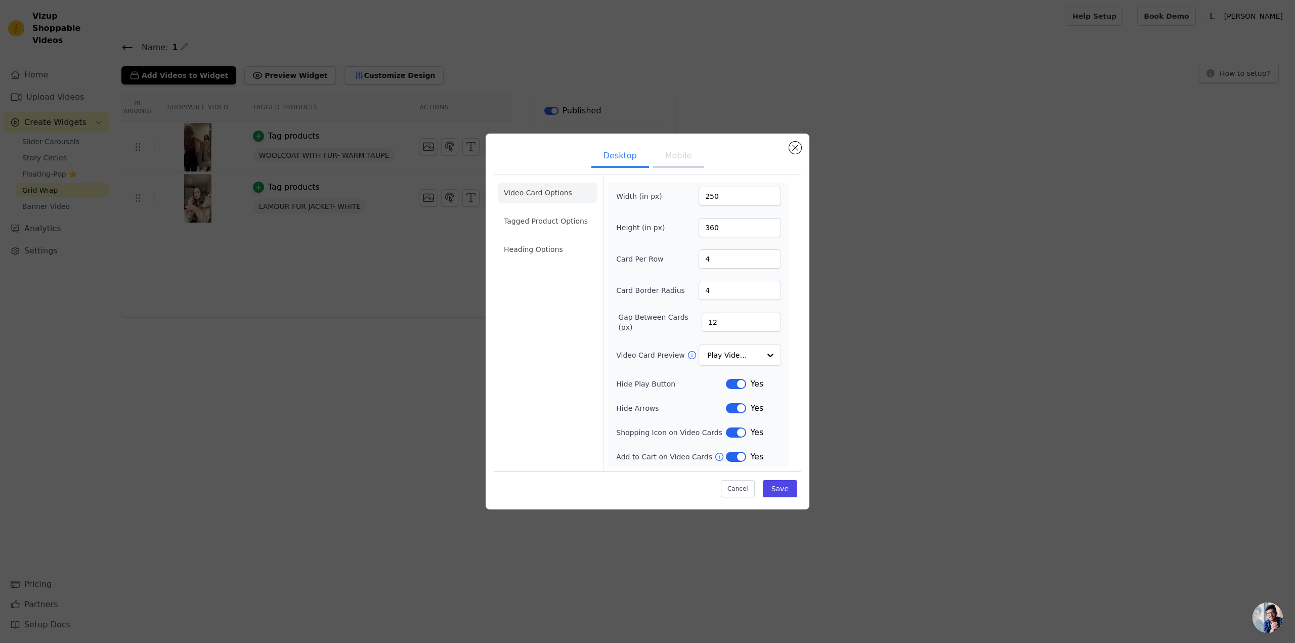
click at [683, 160] on button "Mobile" at bounding box center [678, 157] width 51 height 22
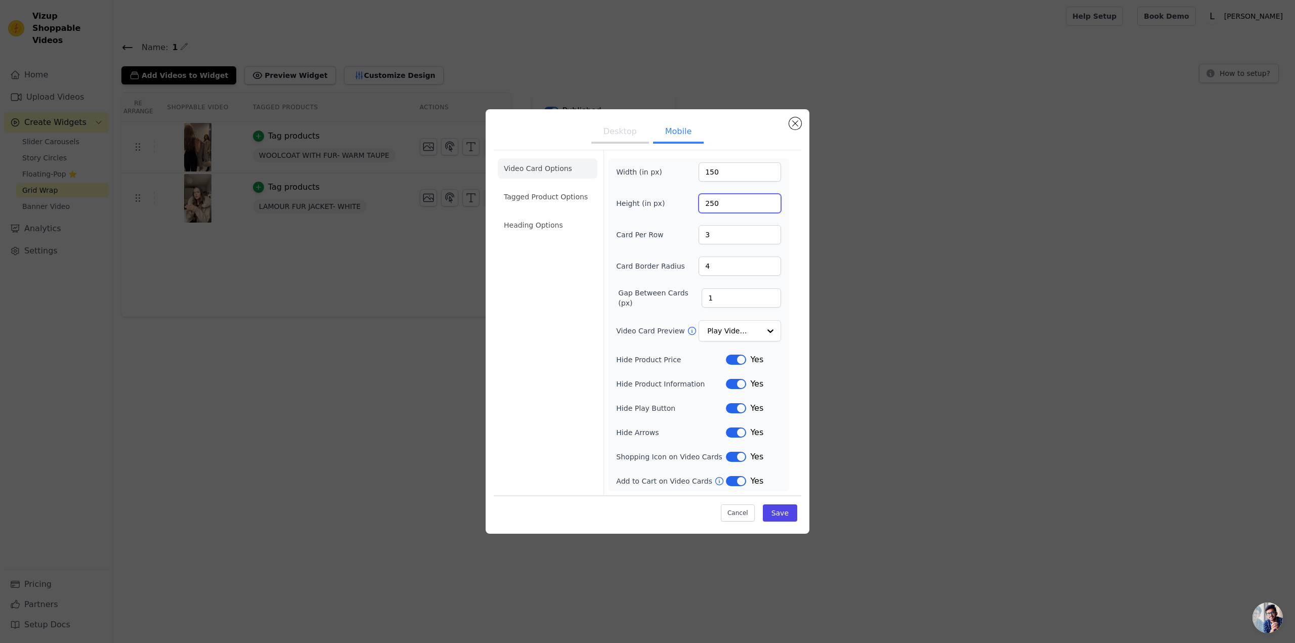
click at [738, 198] on input "250" at bounding box center [740, 203] width 82 height 19
drag, startPoint x: 733, startPoint y: 163, endPoint x: 450, endPoint y: 141, distance: 284.6
click at [450, 144] on div "Desktop Mobile Video Card Options Tagged Product Options Heading Options Width …" at bounding box center [647, 321] width 1263 height 457
type input "200"
click at [787, 513] on button "Save" at bounding box center [780, 512] width 34 height 17
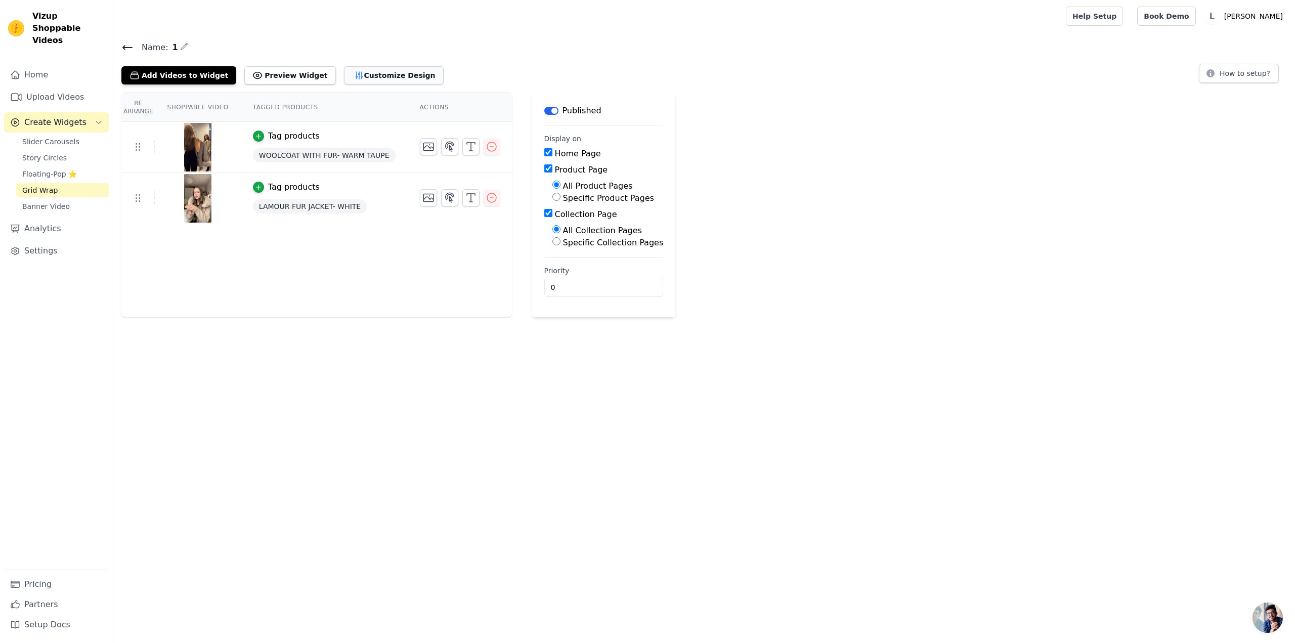
click at [344, 72] on button "Customize Design" at bounding box center [394, 75] width 100 height 18
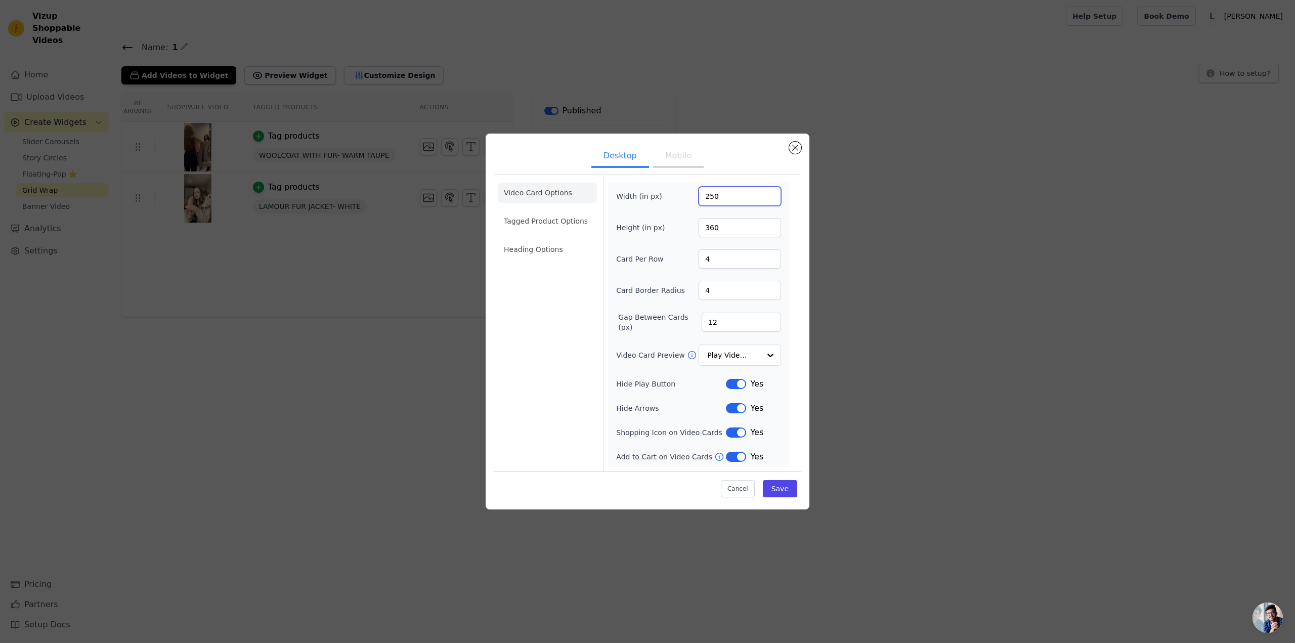
drag, startPoint x: 738, startPoint y: 193, endPoint x: 588, endPoint y: 161, distance: 153.1
click at [574, 170] on div "Desktop Mobile Video Card Options Tagged Product Options Heading Options Width …" at bounding box center [648, 322] width 308 height 360
type input "300"
drag, startPoint x: 734, startPoint y: 221, endPoint x: 578, endPoint y: 229, distance: 156.5
click at [576, 229] on div "Video Card Options Tagged Product Options Heading Options Width (in px) 300 Hei…" at bounding box center [648, 322] width 308 height 297
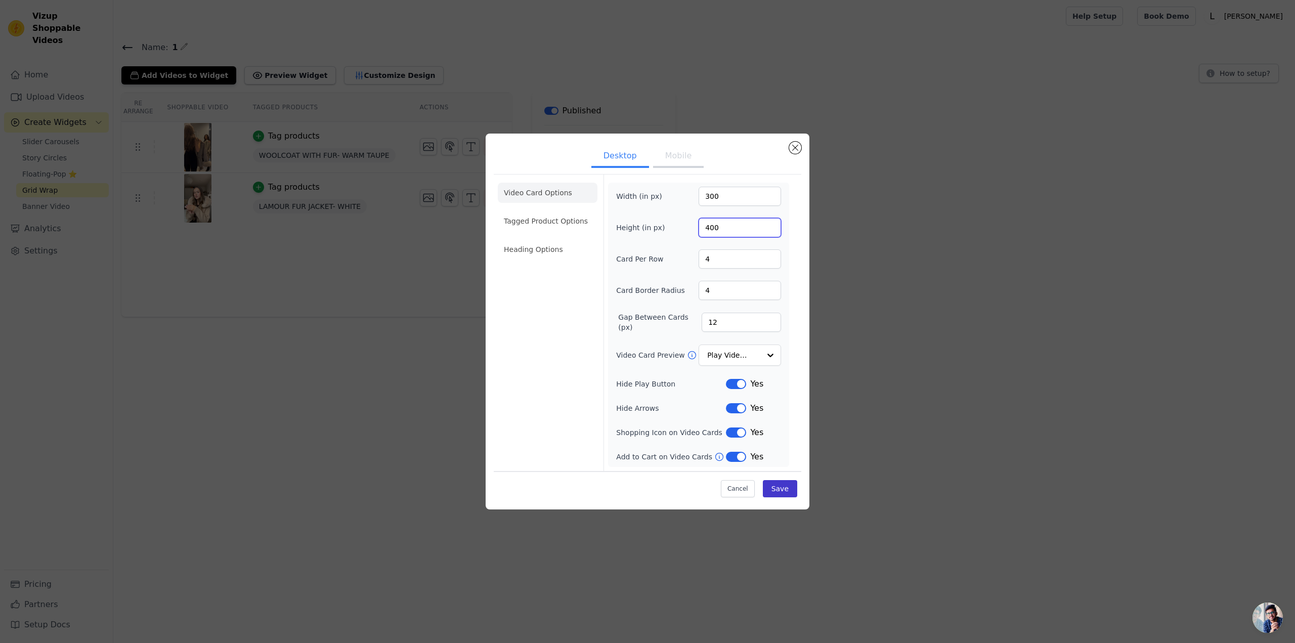
type input "400"
click at [791, 493] on button "Save" at bounding box center [780, 488] width 34 height 17
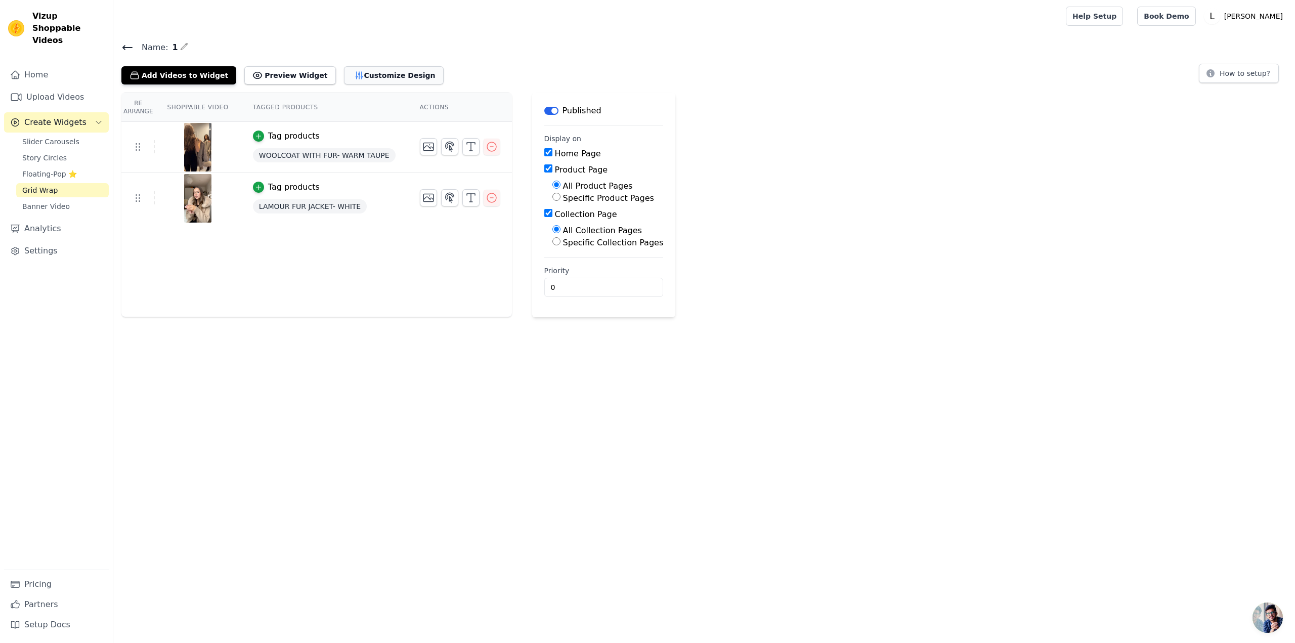
click at [355, 75] on button "Customize Design" at bounding box center [394, 75] width 100 height 18
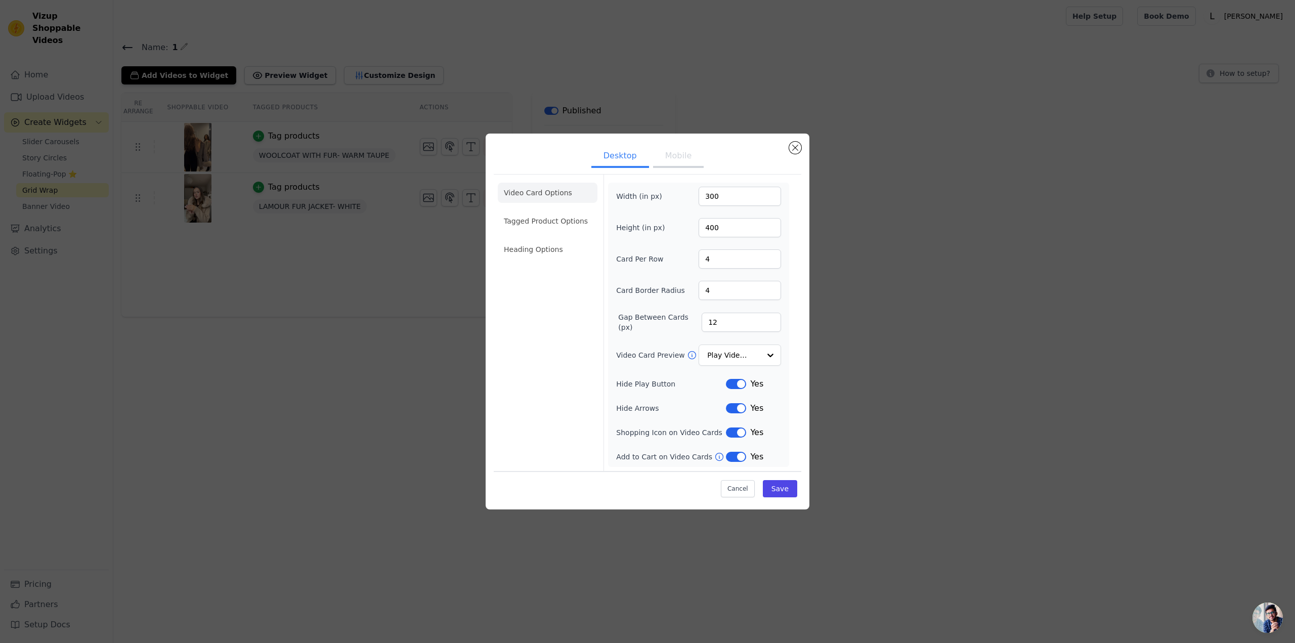
click at [678, 164] on button "Mobile" at bounding box center [678, 157] width 51 height 22
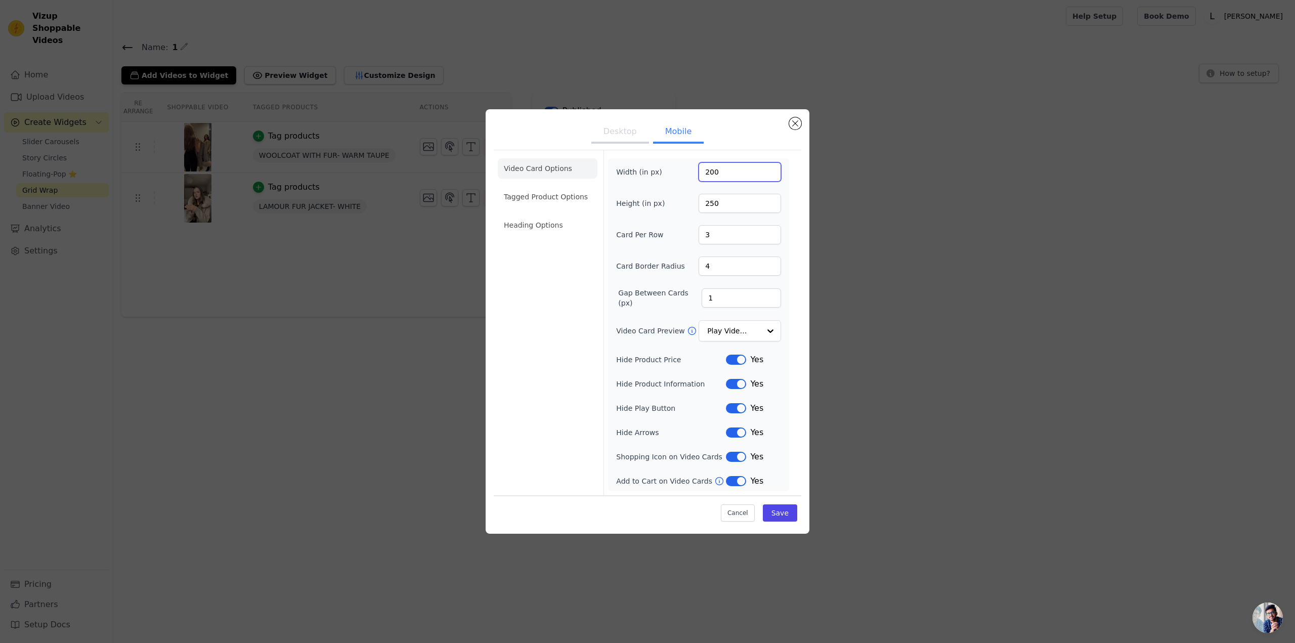
drag, startPoint x: 741, startPoint y: 179, endPoint x: 617, endPoint y: 179, distance: 123.9
click at [617, 179] on div "Width (in px) 200" at bounding box center [698, 171] width 165 height 19
type input "200"
click at [694, 201] on div "Height (in px) 250" at bounding box center [698, 203] width 165 height 19
click at [719, 199] on input "250" at bounding box center [740, 203] width 82 height 19
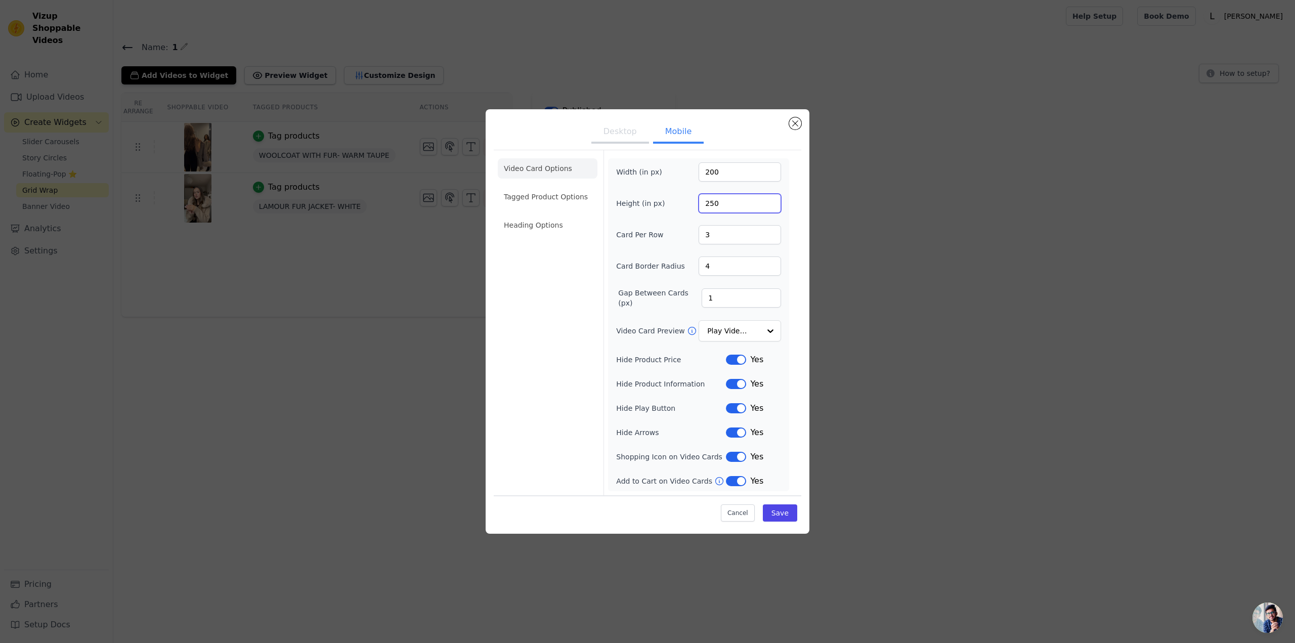
click at [719, 199] on input "250" at bounding box center [740, 203] width 82 height 19
drag, startPoint x: 720, startPoint y: 207, endPoint x: 667, endPoint y: 206, distance: 53.1
click at [667, 206] on div "Height (in px) 250" at bounding box center [698, 203] width 165 height 19
type input "170"
click at [790, 514] on button "Save" at bounding box center [780, 512] width 34 height 17
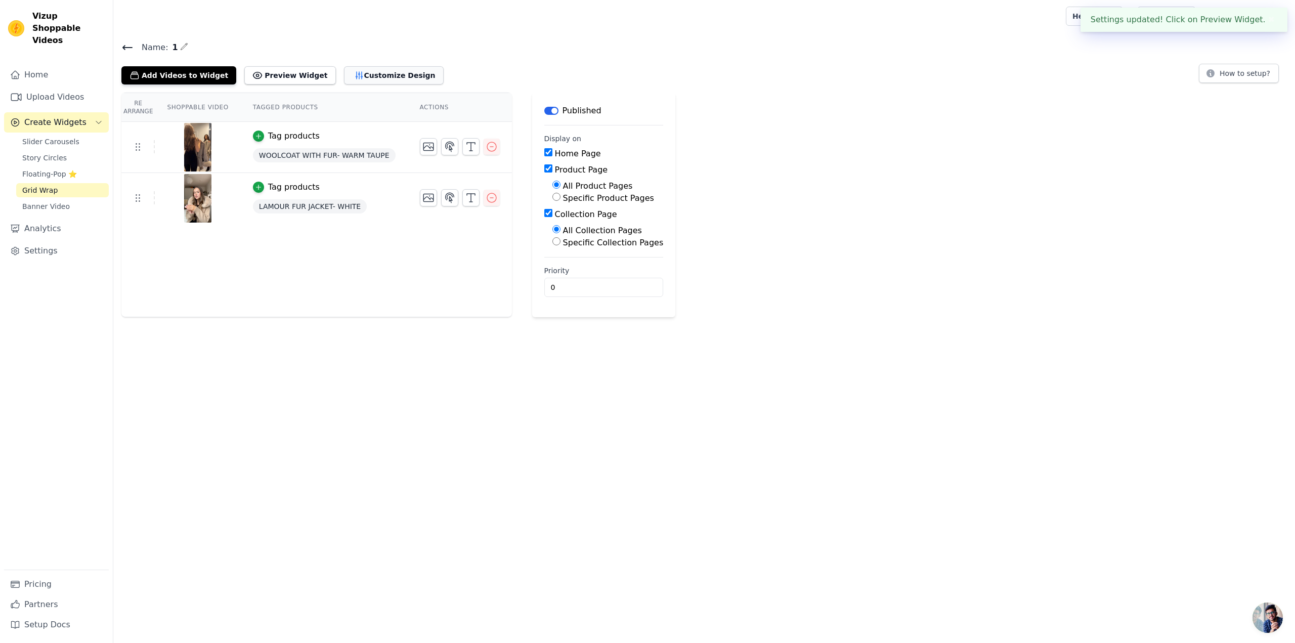
click at [344, 72] on button "Customize Design" at bounding box center [394, 75] width 100 height 18
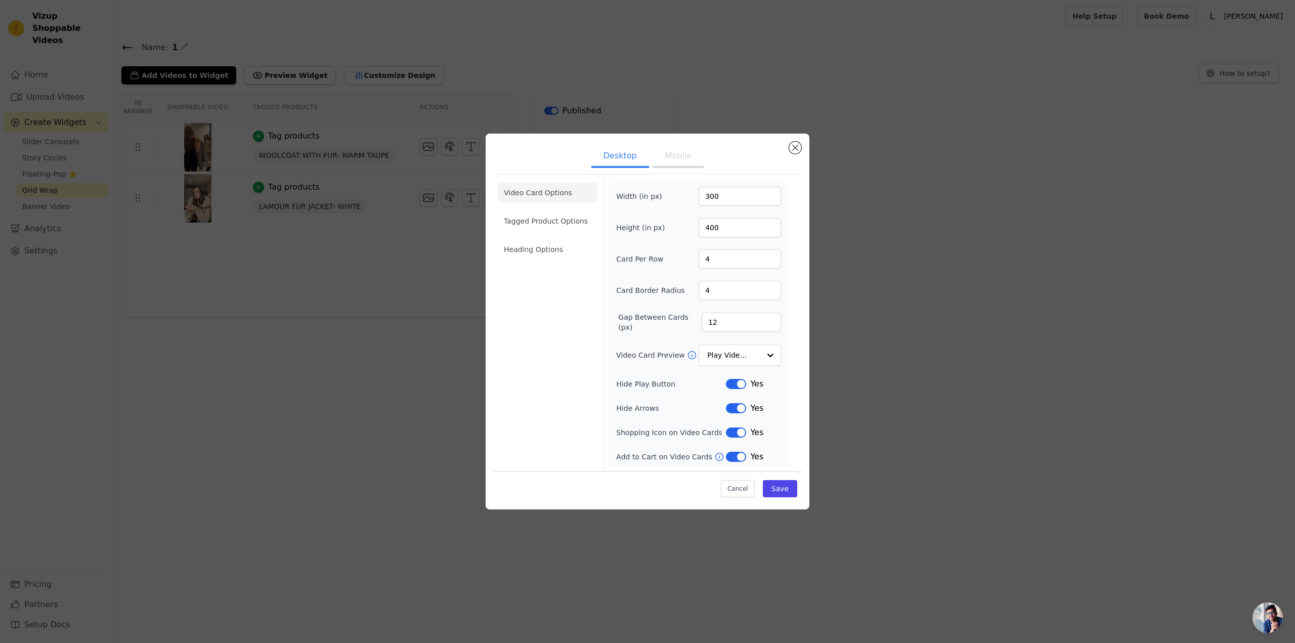
click at [643, 149] on button "Desktop" at bounding box center [620, 157] width 58 height 22
click at [672, 153] on button "Mobile" at bounding box center [678, 157] width 51 height 22
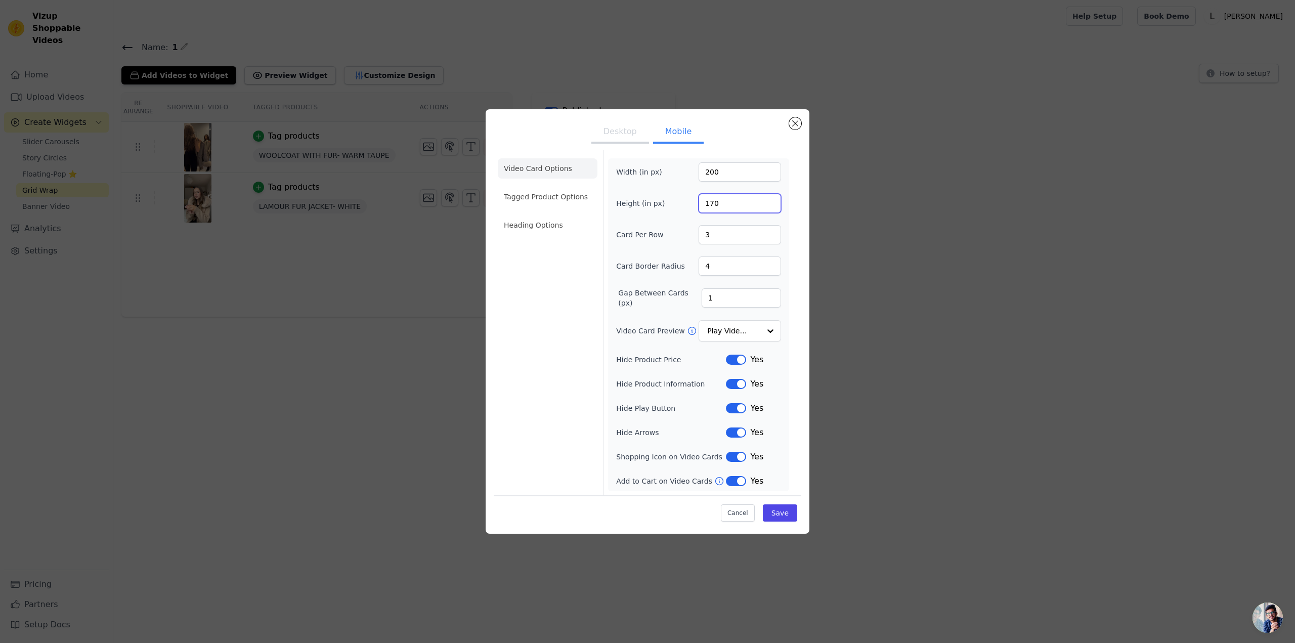
drag, startPoint x: 727, startPoint y: 204, endPoint x: 689, endPoint y: 205, distance: 38.0
click at [689, 205] on div "Height (in px) 170" at bounding box center [698, 203] width 165 height 19
type input "150"
click at [794, 516] on button "Save" at bounding box center [780, 512] width 34 height 17
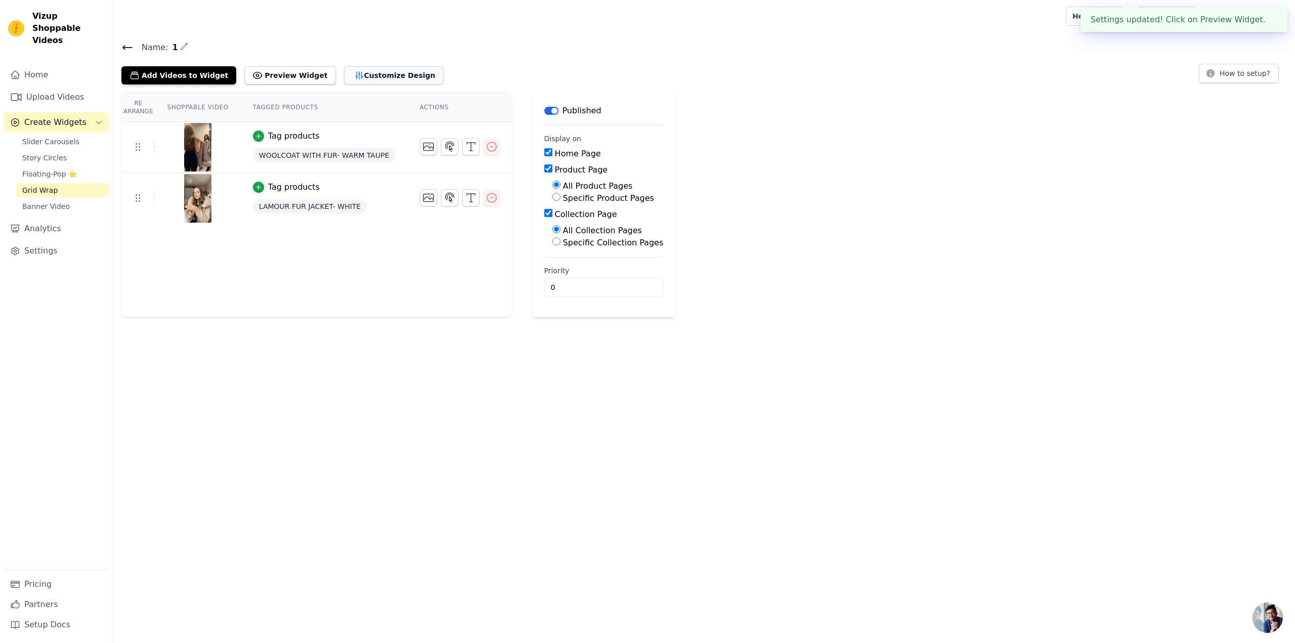
click at [380, 73] on button "Customize Design" at bounding box center [394, 75] width 100 height 18
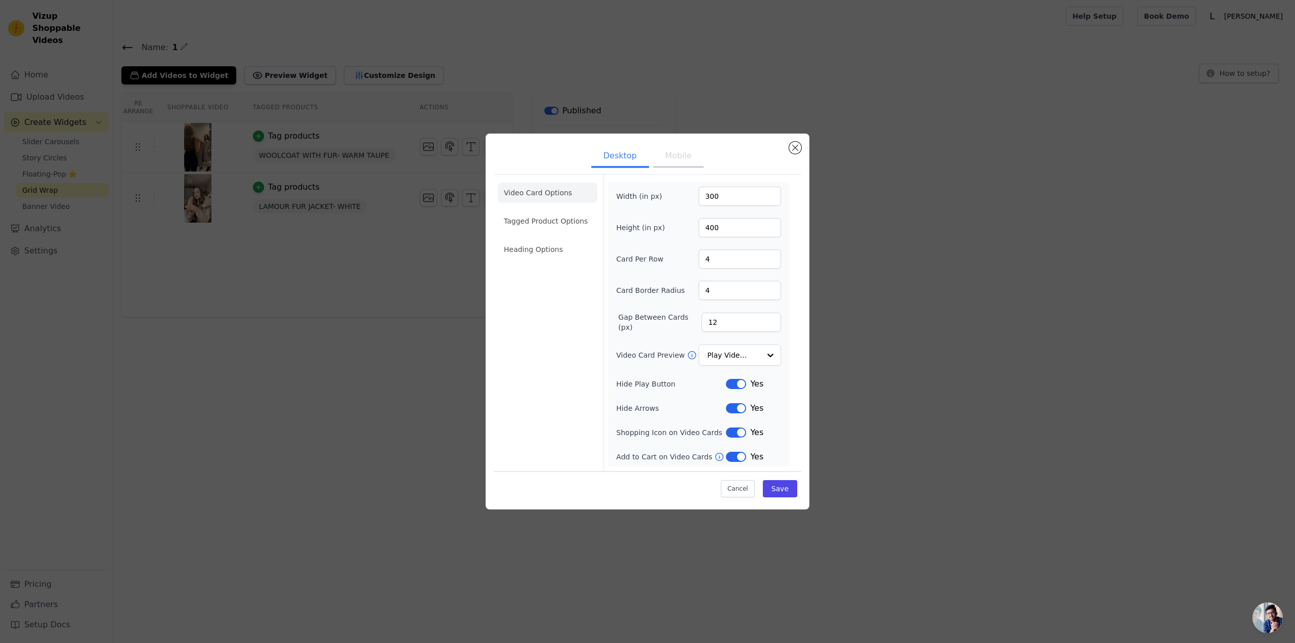
click at [659, 156] on button "Mobile" at bounding box center [678, 157] width 51 height 22
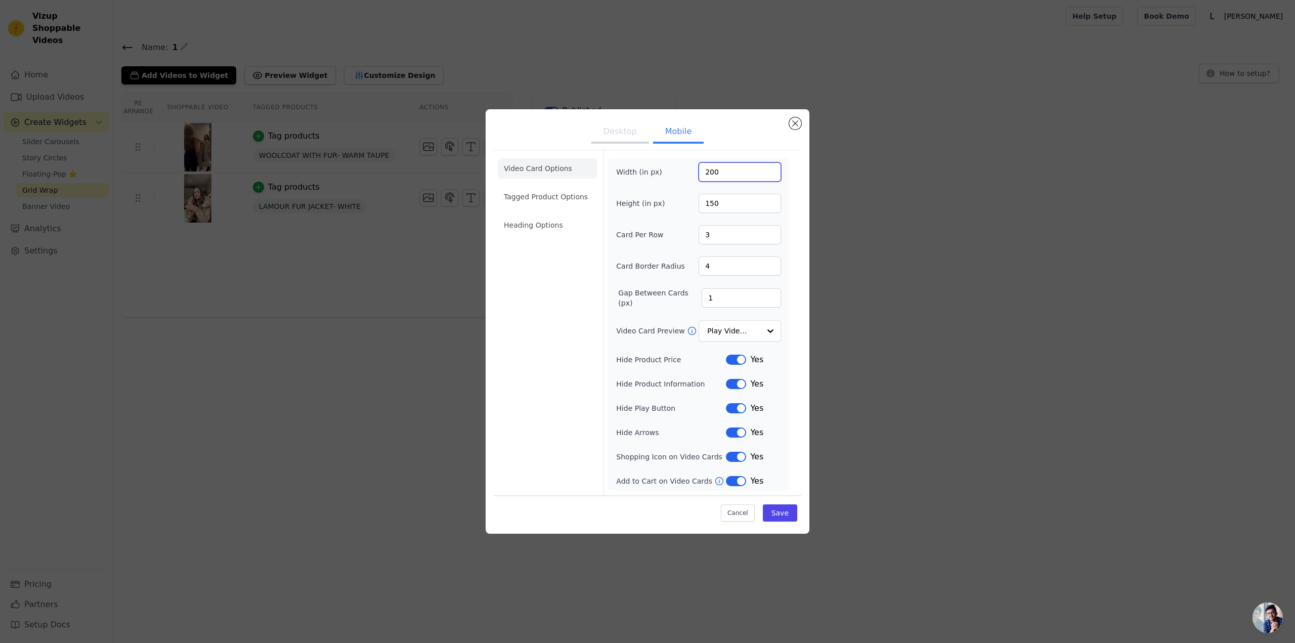
drag, startPoint x: 731, startPoint y: 173, endPoint x: 578, endPoint y: 157, distance: 154.1
click at [566, 158] on div "Video Card Options Tagged Product Options Heading Options Width (in px) 200 Hei…" at bounding box center [648, 322] width 308 height 345
type input "150"
click at [784, 517] on button "Save" at bounding box center [780, 512] width 34 height 17
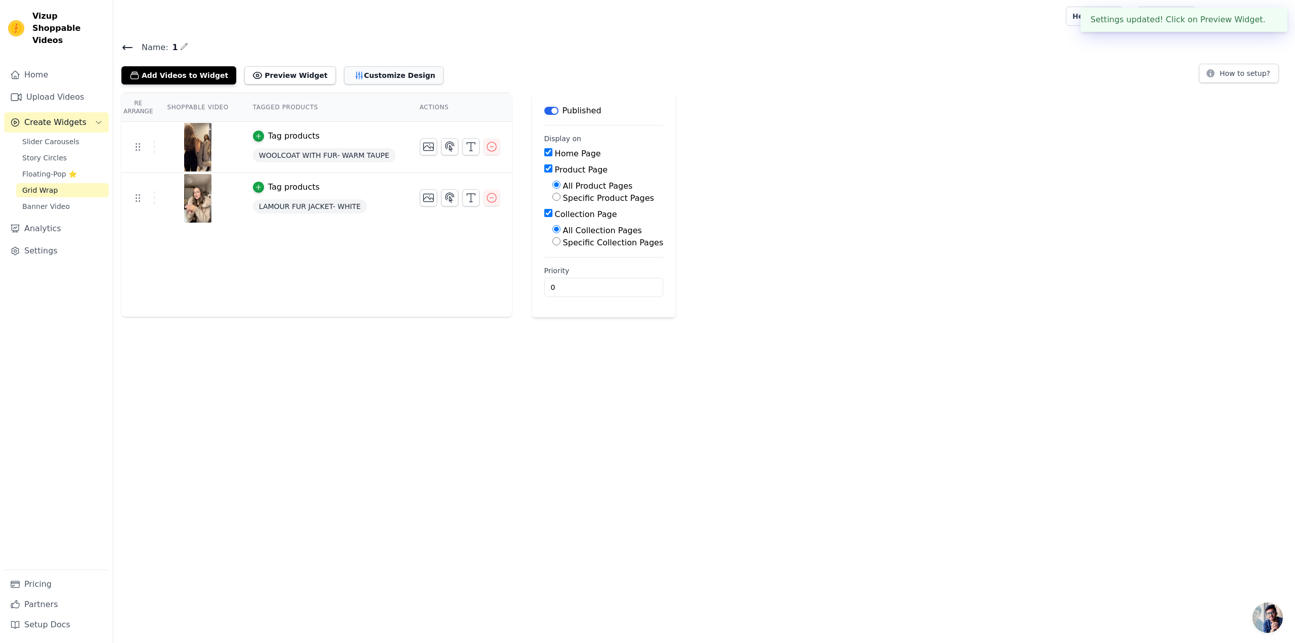
click at [370, 83] on button "Customize Design" at bounding box center [394, 75] width 100 height 18
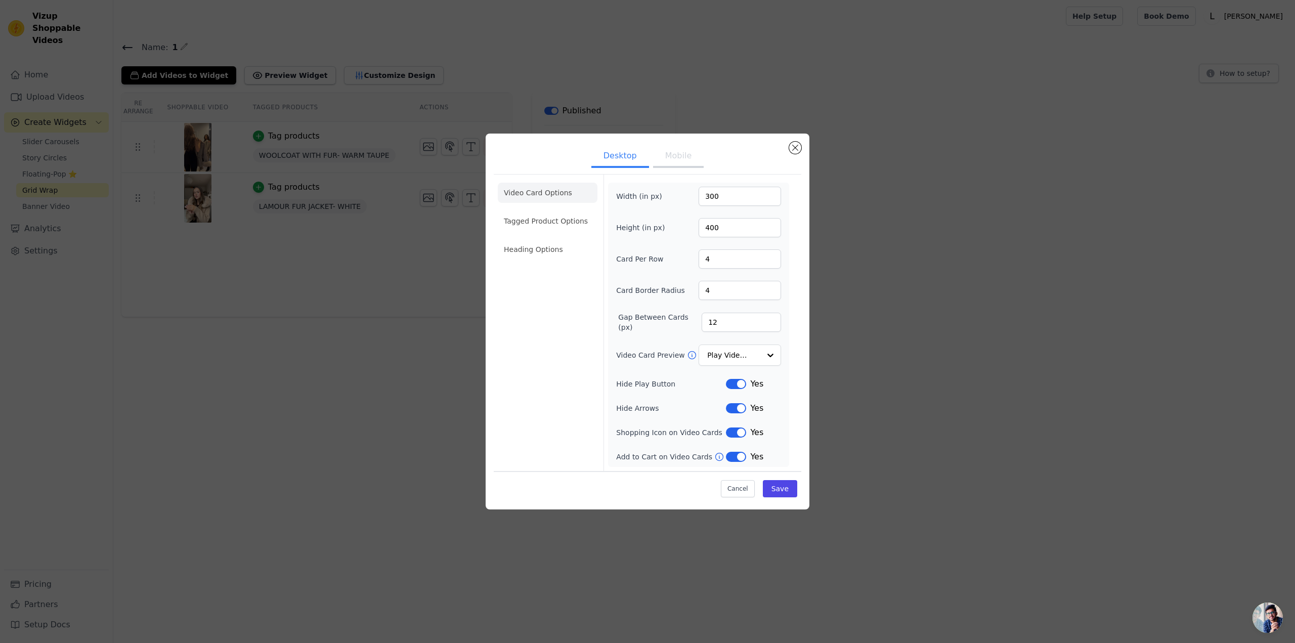
click at [672, 153] on button "Mobile" at bounding box center [678, 157] width 51 height 22
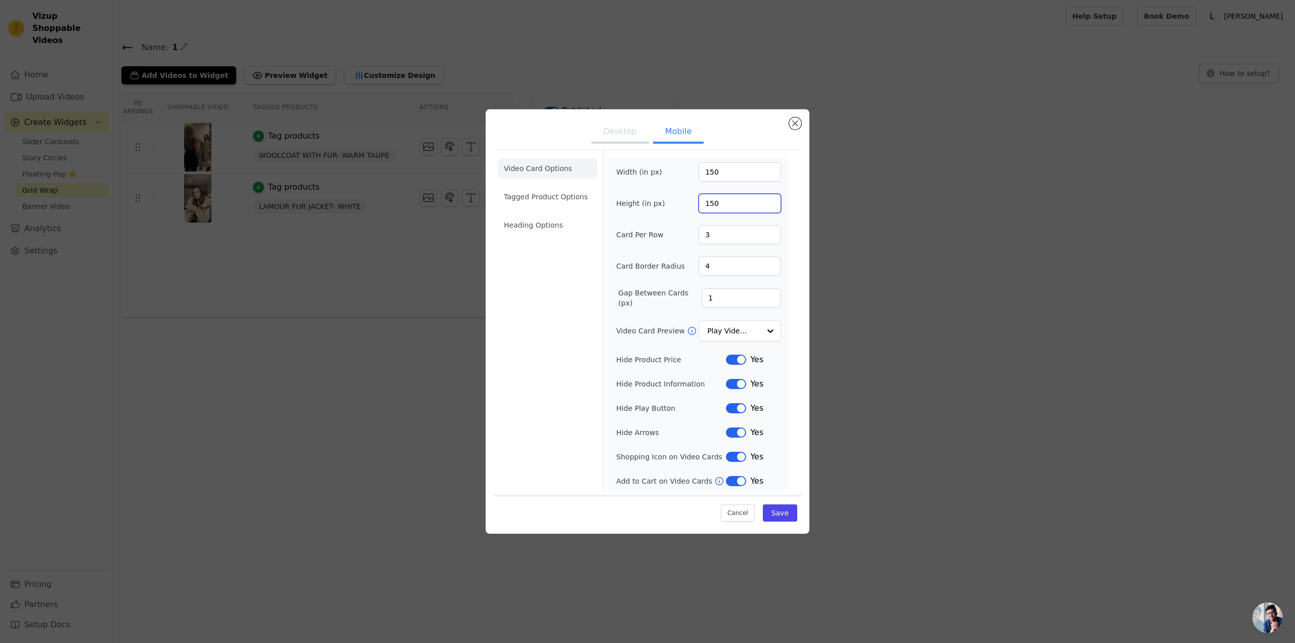
drag, startPoint x: 725, startPoint y: 203, endPoint x: 683, endPoint y: 203, distance: 41.5
click at [683, 203] on div "Height (in px) 150" at bounding box center [698, 203] width 165 height 19
type input "200"
click at [773, 506] on button "Save" at bounding box center [780, 512] width 34 height 17
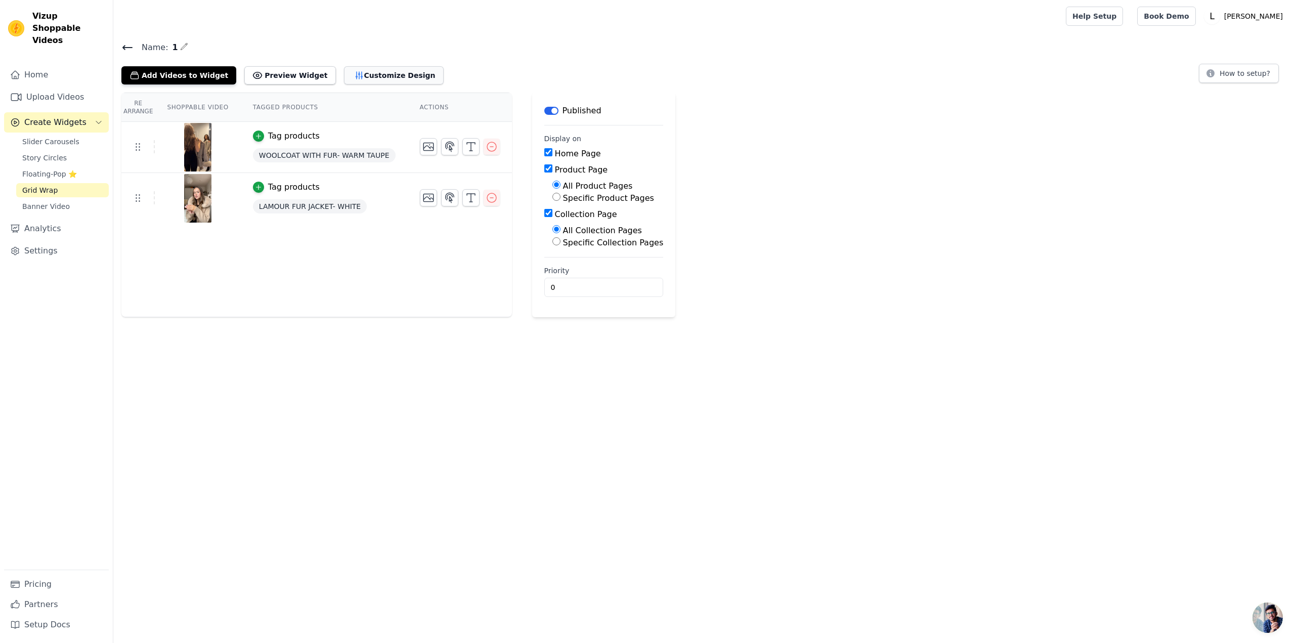
click at [361, 67] on button "Customize Design" at bounding box center [394, 75] width 100 height 18
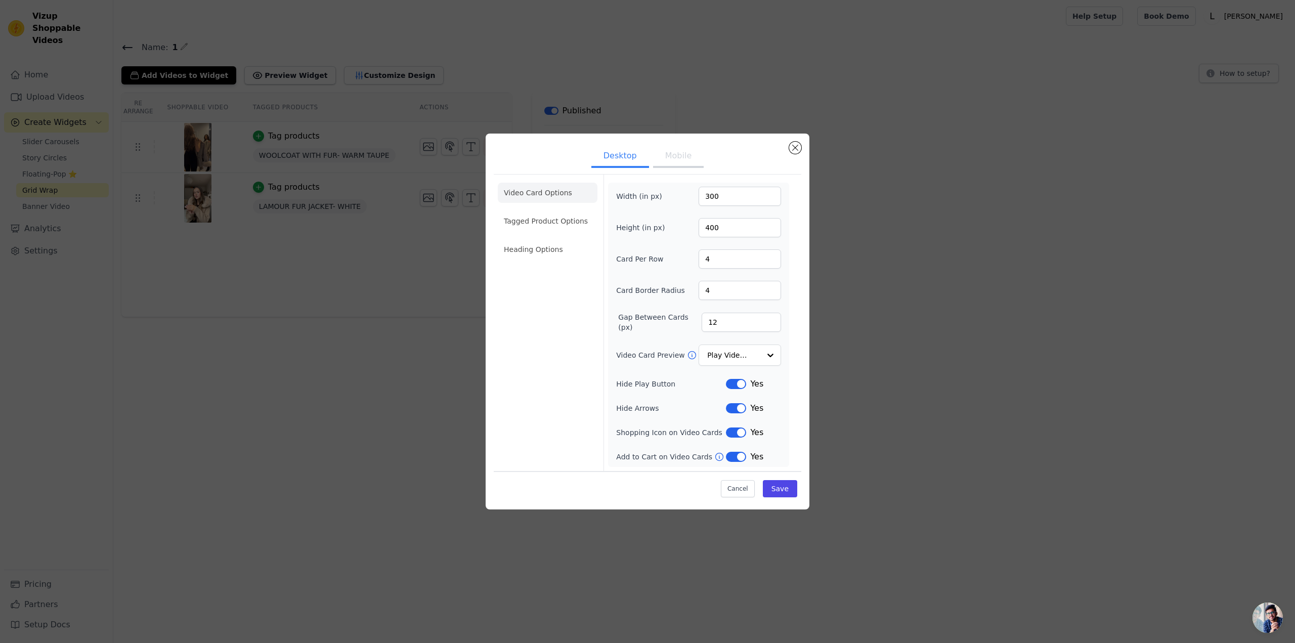
click at [686, 161] on button "Mobile" at bounding box center [678, 157] width 51 height 22
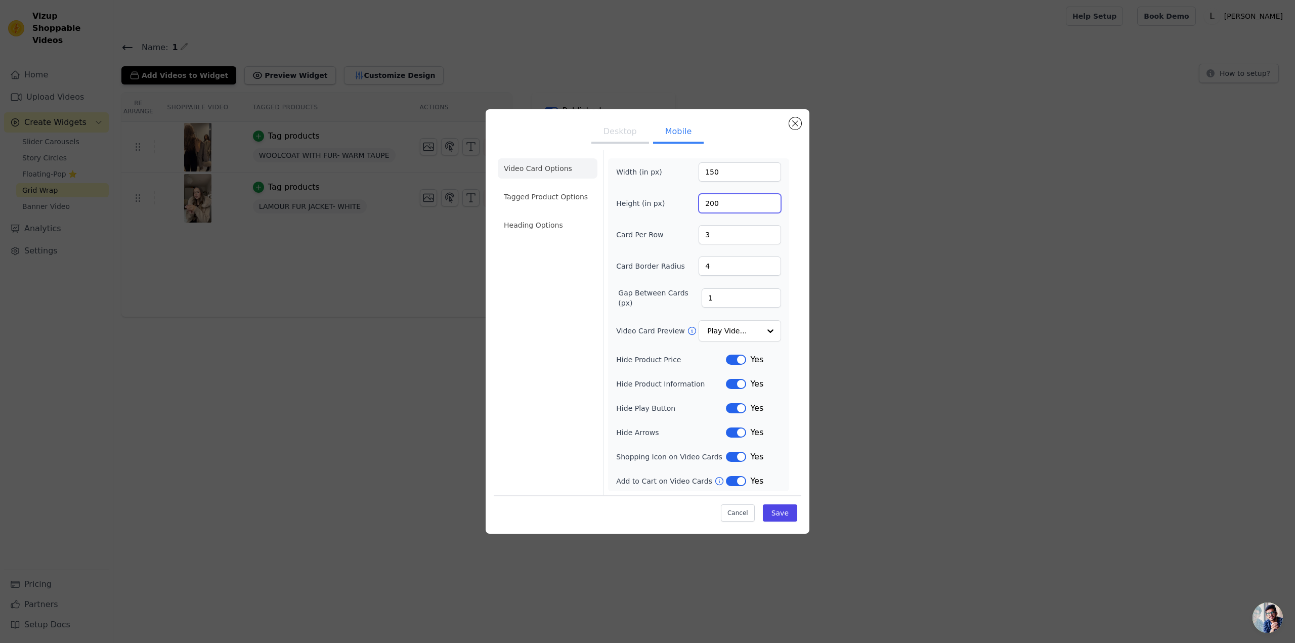
click at [712, 197] on input "200" at bounding box center [740, 203] width 82 height 19
click at [713, 197] on input "200" at bounding box center [740, 203] width 82 height 19
type input "300"
drag, startPoint x: 794, startPoint y: 508, endPoint x: 806, endPoint y: 508, distance: 12.2
click at [795, 509] on button "Save" at bounding box center [780, 512] width 34 height 17
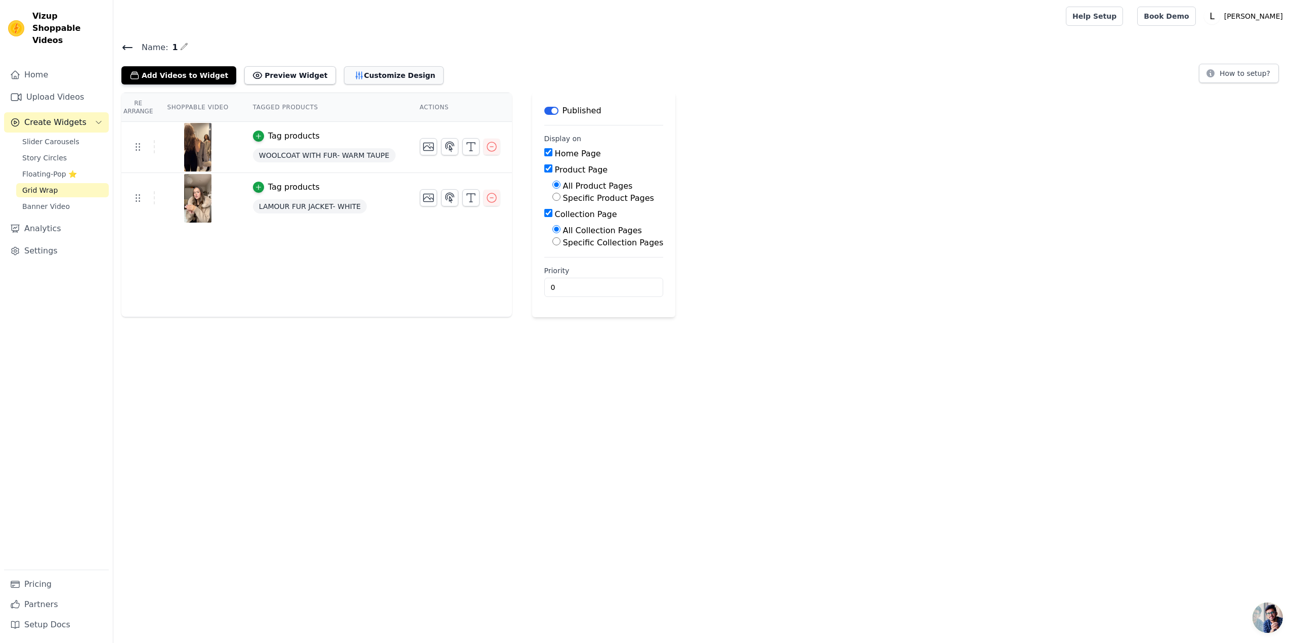
click at [345, 80] on button "Customize Design" at bounding box center [394, 75] width 100 height 18
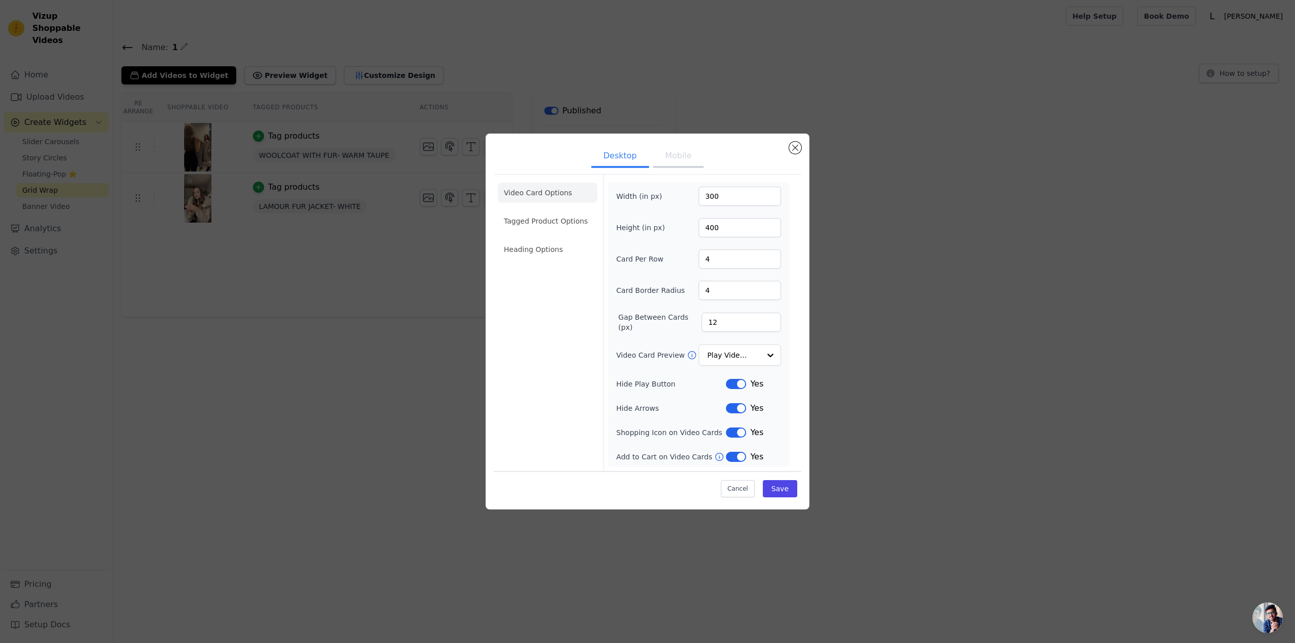
click at [686, 140] on div "Desktop Mobile Video Card Options Tagged Product Options Heading Options Width …" at bounding box center [648, 322] width 324 height 376
click at [685, 156] on button "Mobile" at bounding box center [678, 157] width 51 height 22
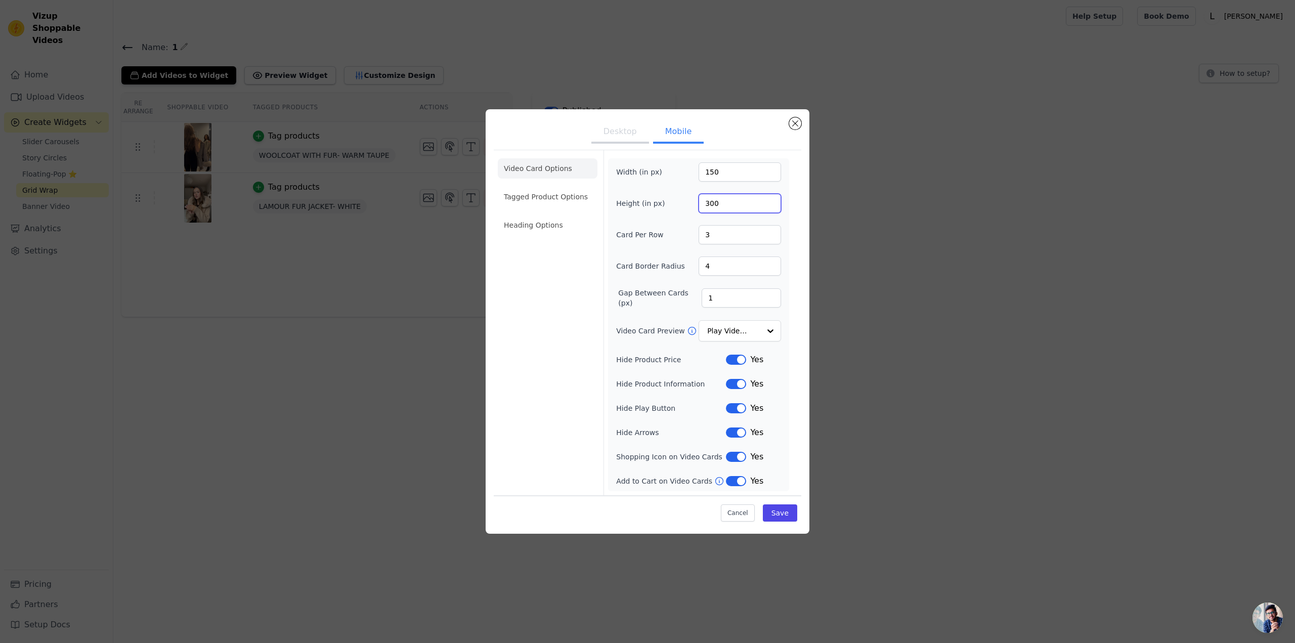
click at [719, 209] on input "300" at bounding box center [740, 203] width 82 height 19
type input "240"
click at [793, 506] on button "Save" at bounding box center [780, 512] width 34 height 17
